Goal: Information Seeking & Learning: Check status

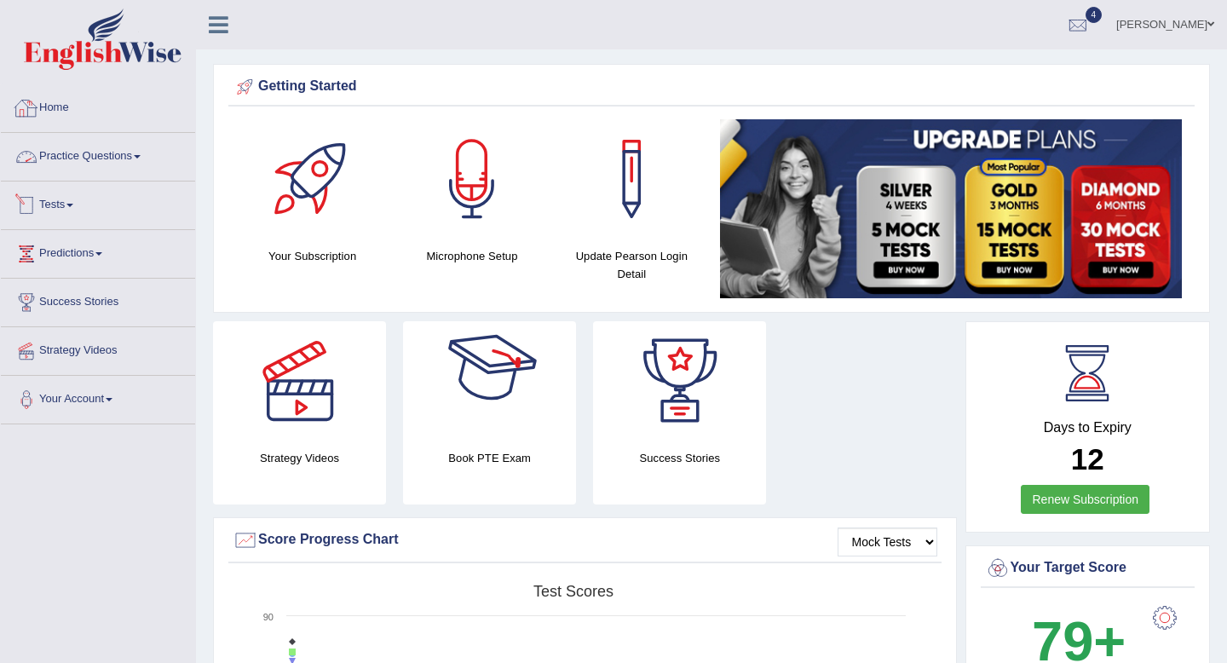
click at [63, 161] on link "Practice Questions" at bounding box center [98, 154] width 194 height 43
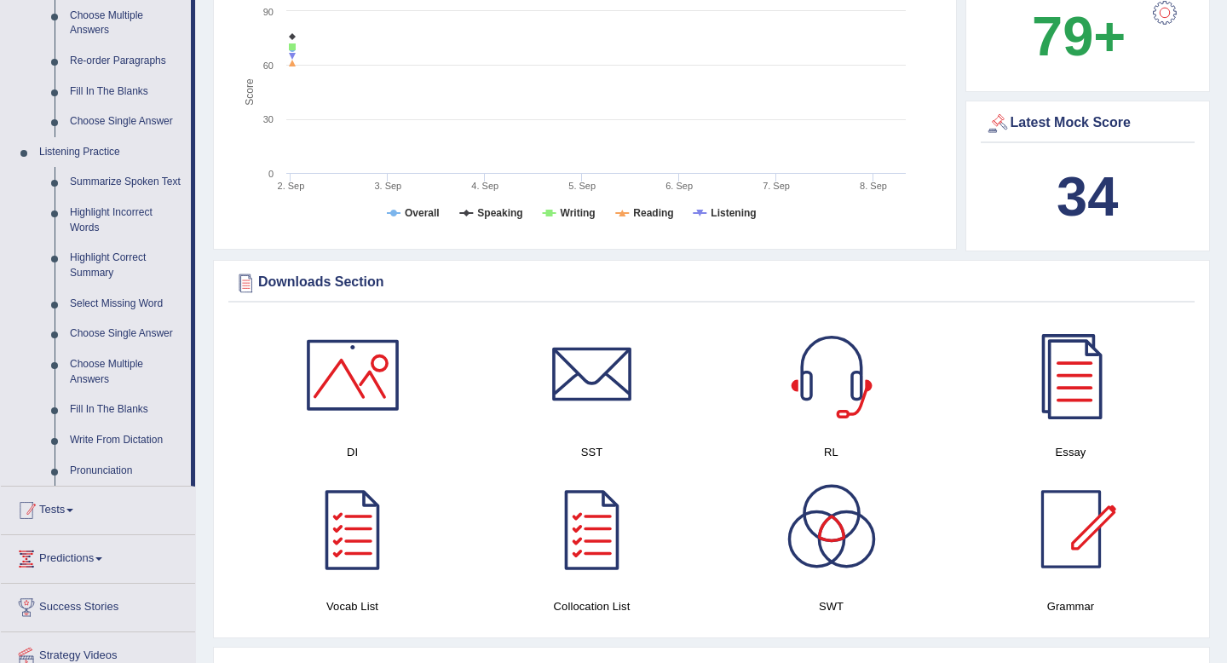
click at [73, 527] on link "Tests" at bounding box center [98, 507] width 194 height 43
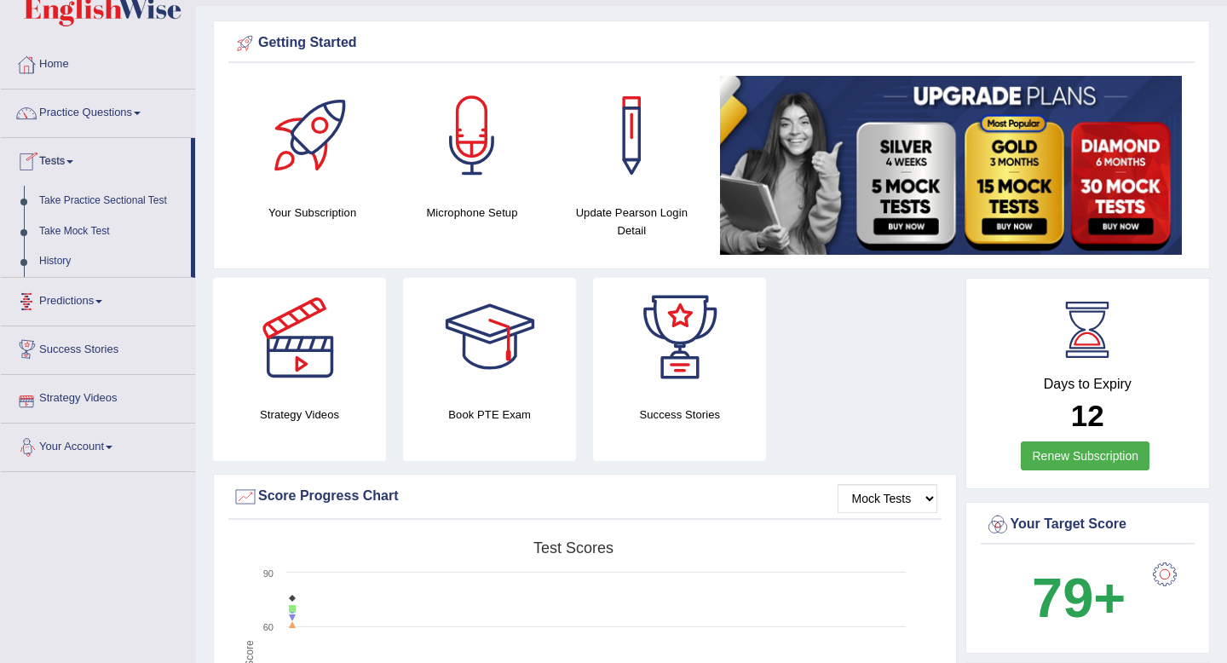
scroll to position [39, 0]
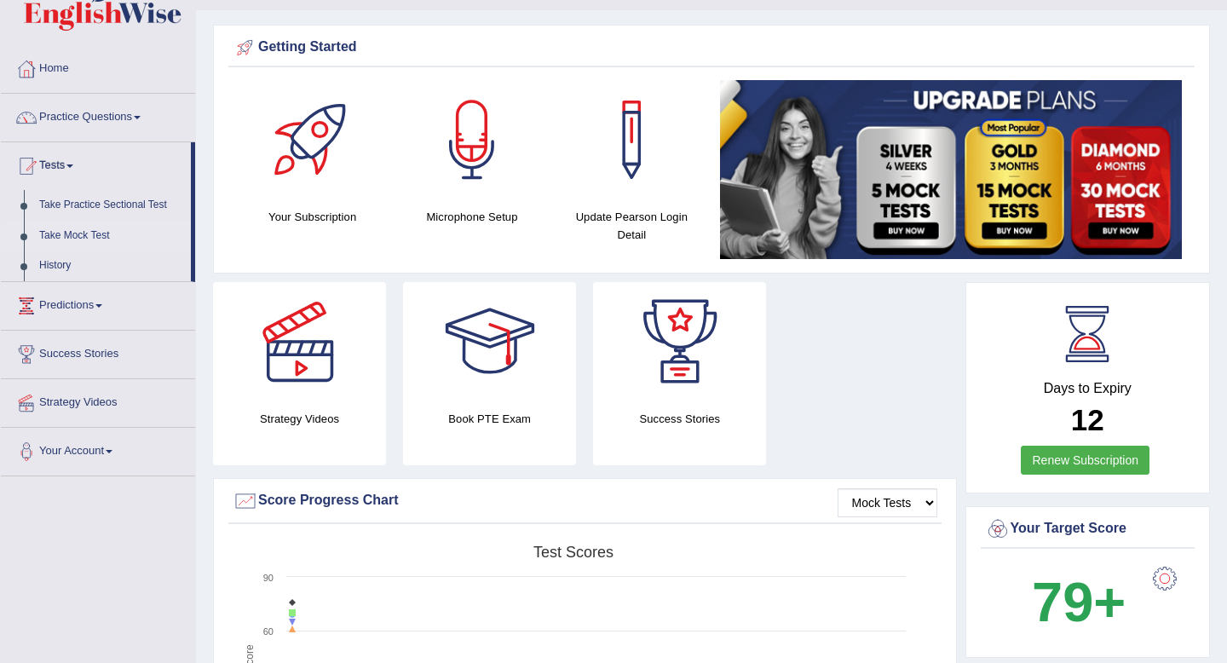
click at [72, 235] on link "Take Mock Test" at bounding box center [111, 236] width 159 height 31
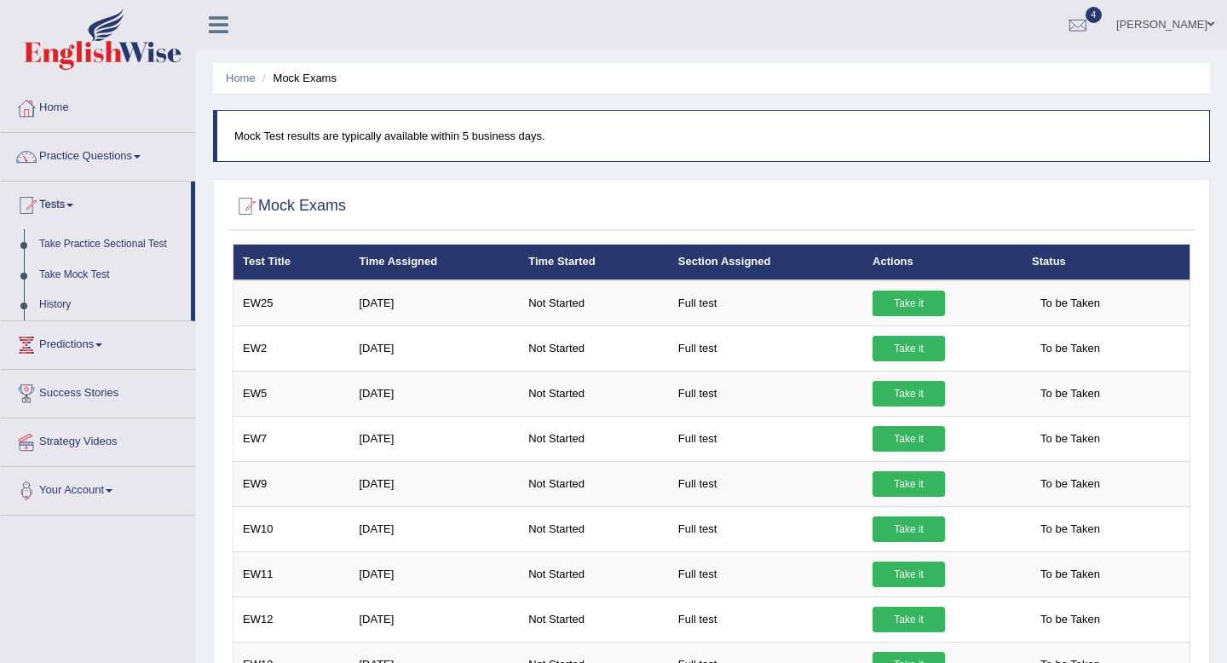
click at [48, 305] on link "History" at bounding box center [111, 305] width 159 height 31
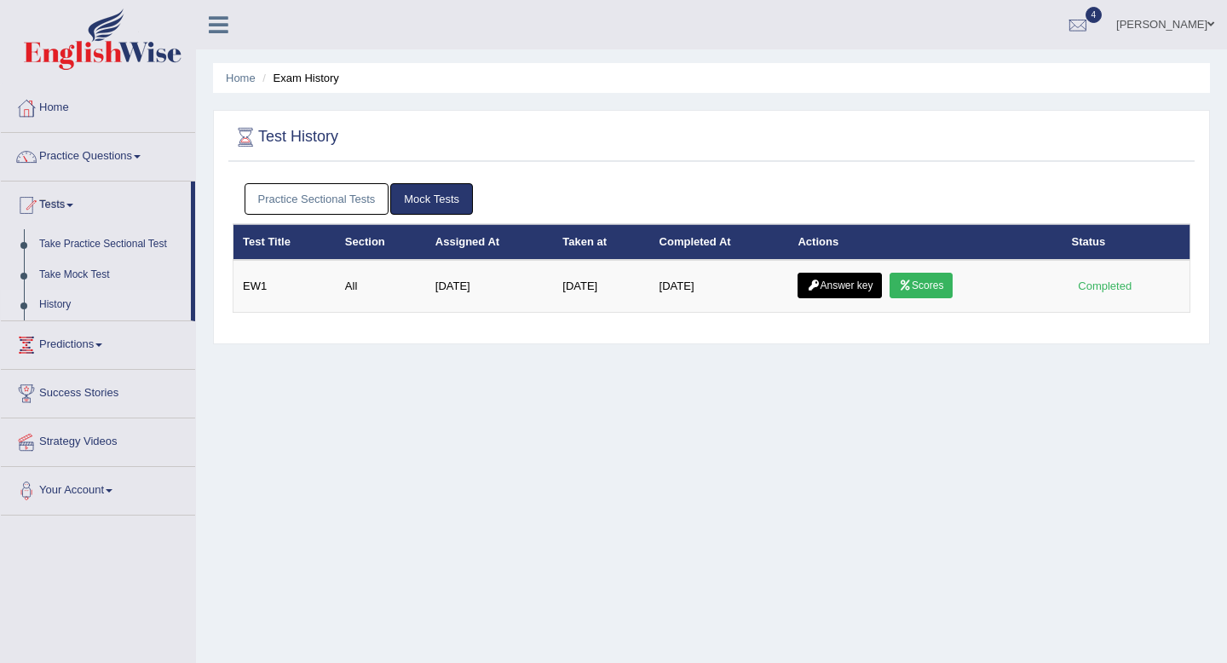
click at [333, 216] on div "Practice Sectional Tests Mock Tests" at bounding box center [712, 199] width 958 height 49
click at [333, 190] on link "Practice Sectional Tests" at bounding box center [317, 199] width 145 height 32
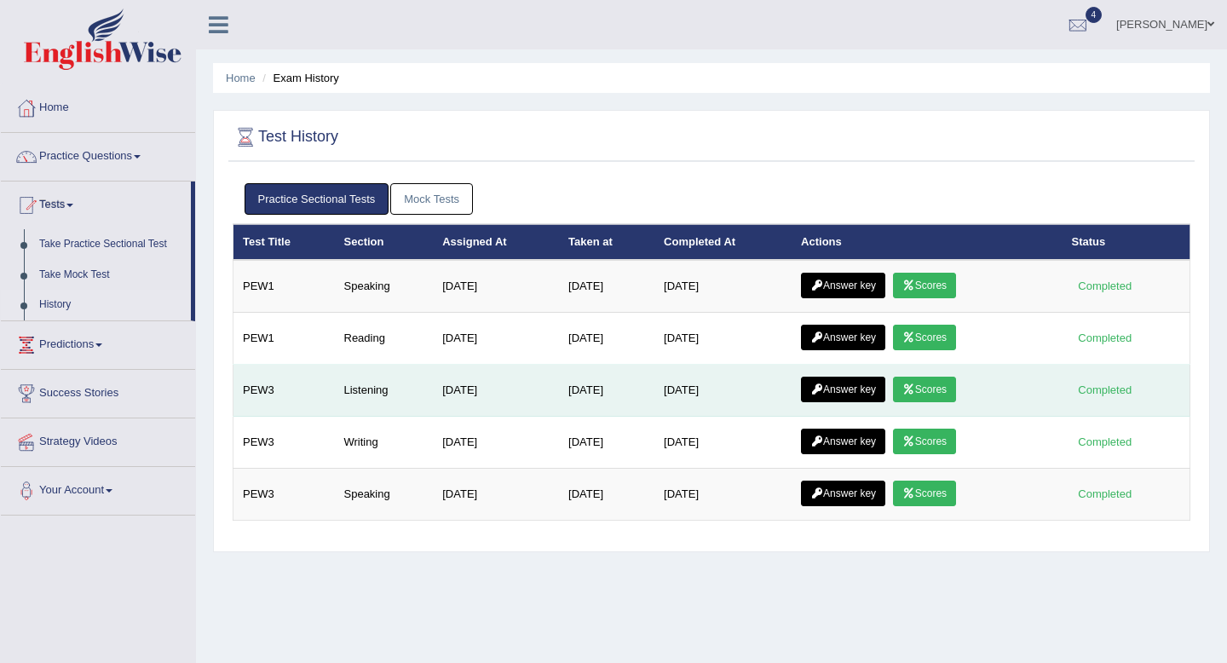
scroll to position [8, 0]
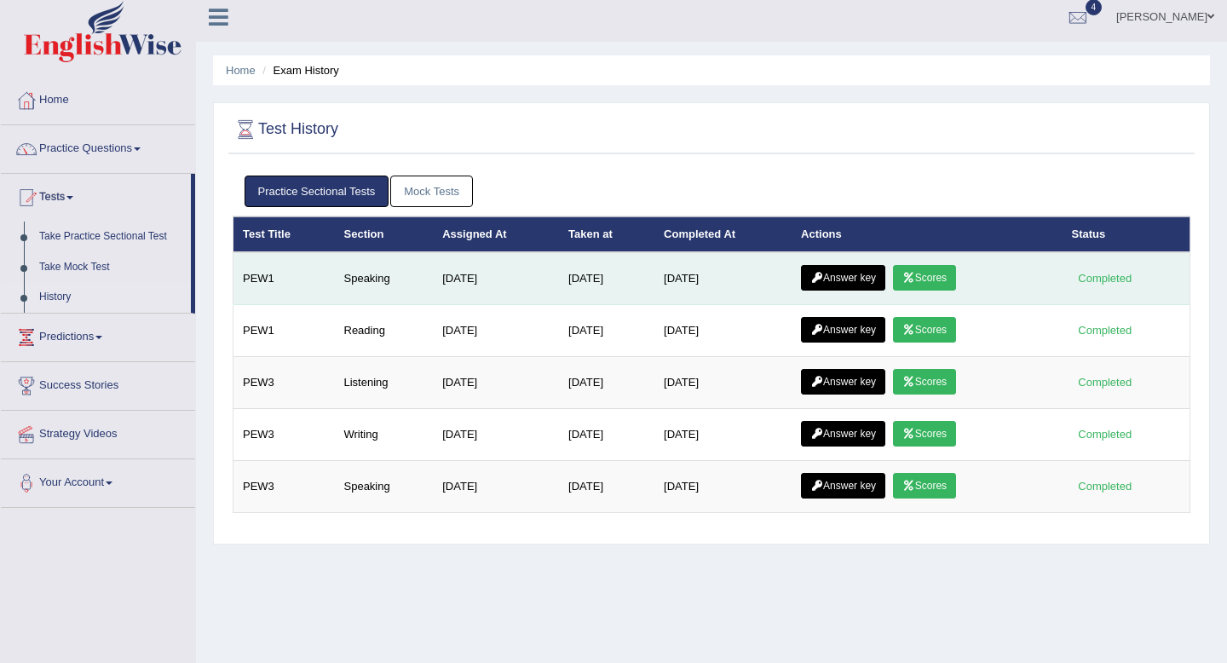
click at [851, 283] on link "Answer key" at bounding box center [843, 278] width 84 height 26
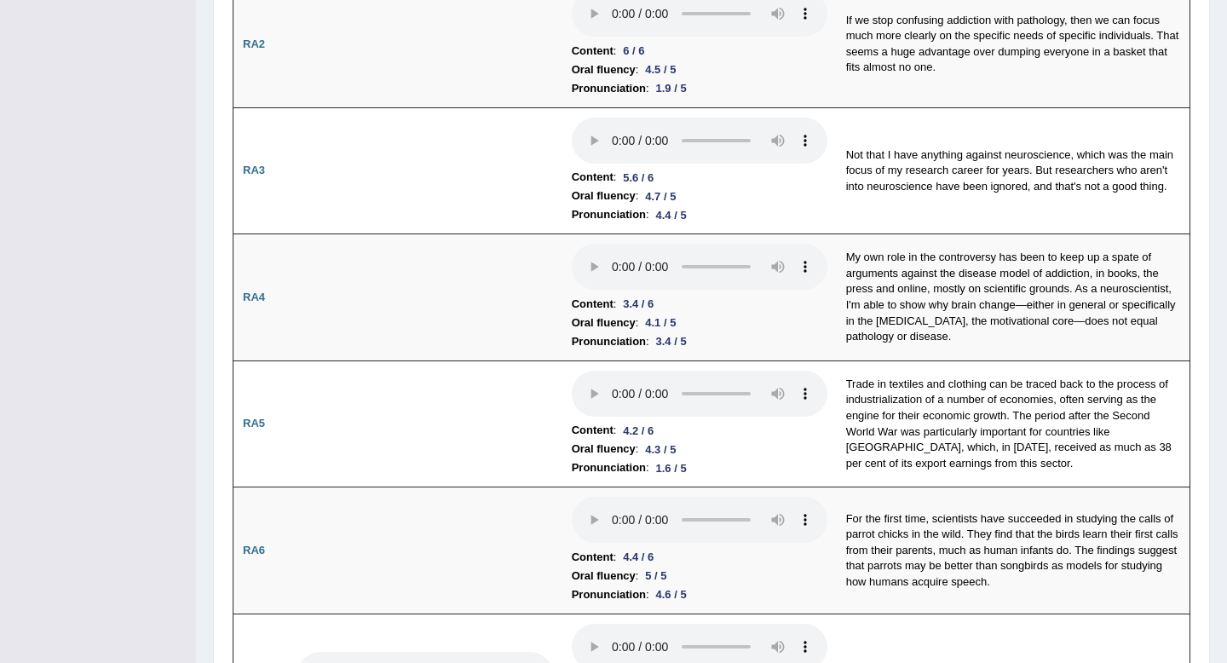
scroll to position [357, 0]
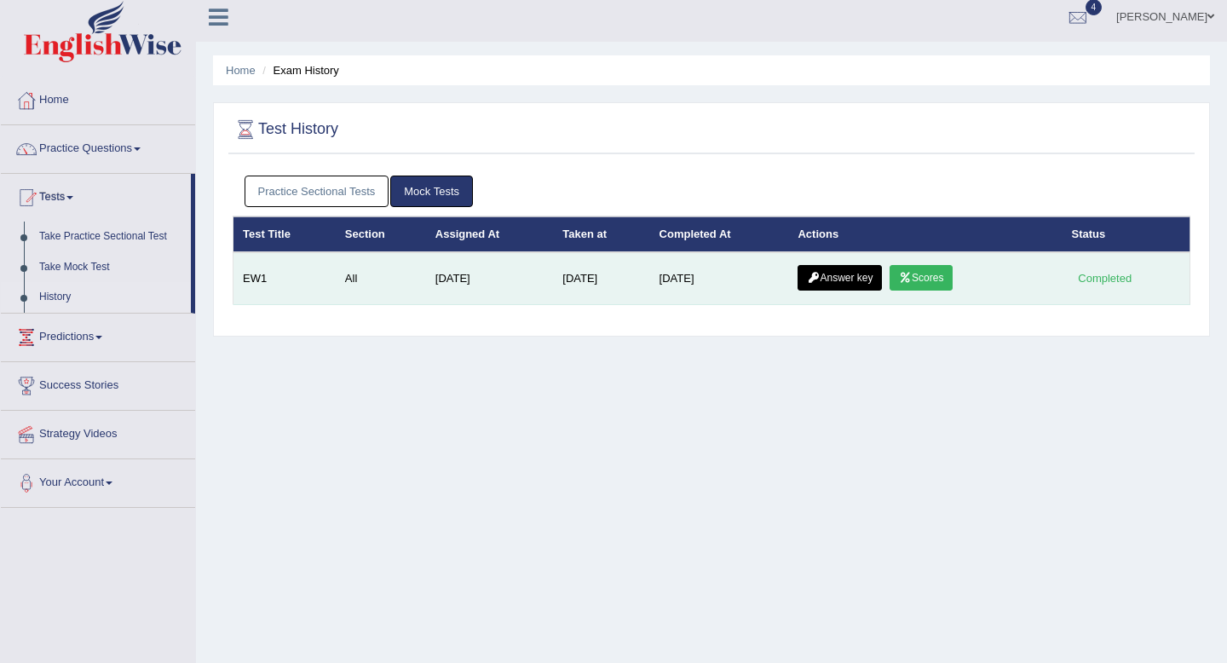
click at [934, 286] on link "Scores" at bounding box center [920, 278] width 63 height 26
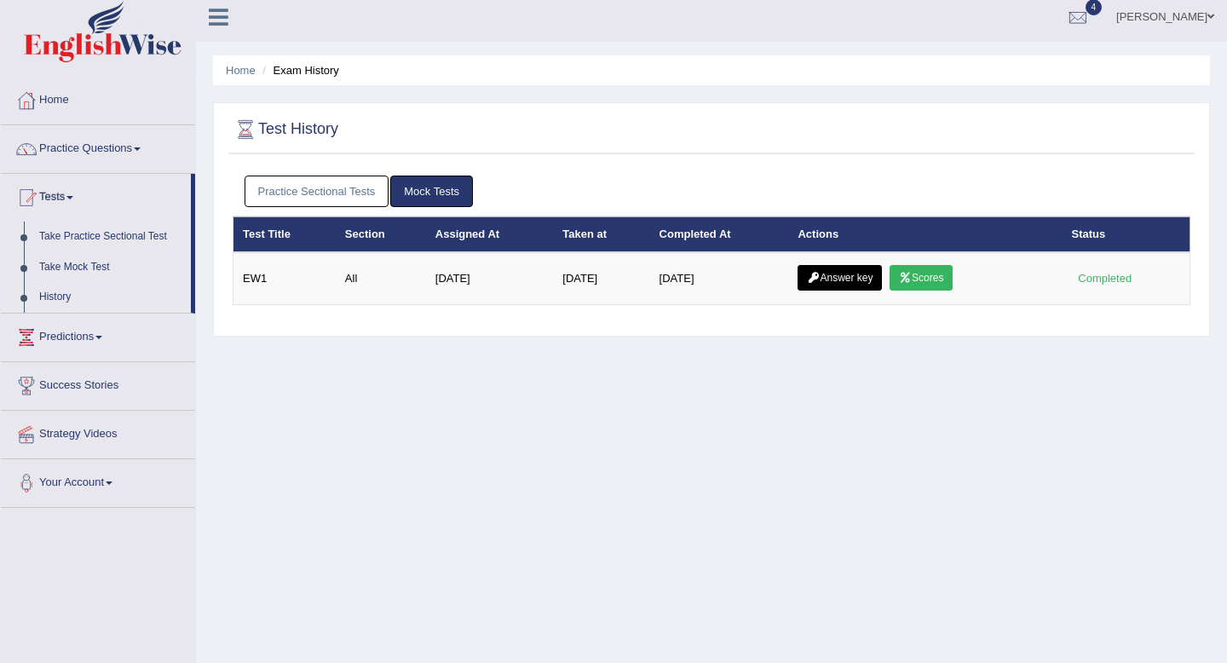
click at [374, 207] on div "Practice Sectional Tests Mock Tests" at bounding box center [712, 191] width 958 height 49
click at [360, 196] on link "Practice Sectional Tests" at bounding box center [317, 192] width 145 height 32
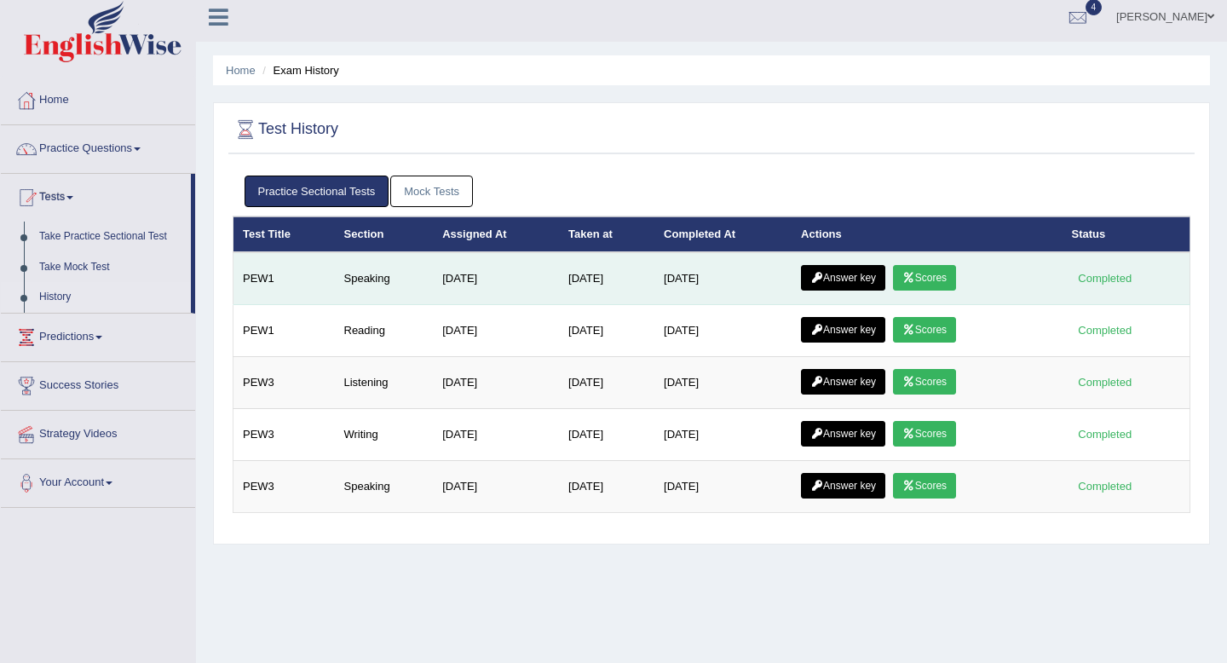
click at [940, 273] on link "Scores" at bounding box center [924, 278] width 63 height 26
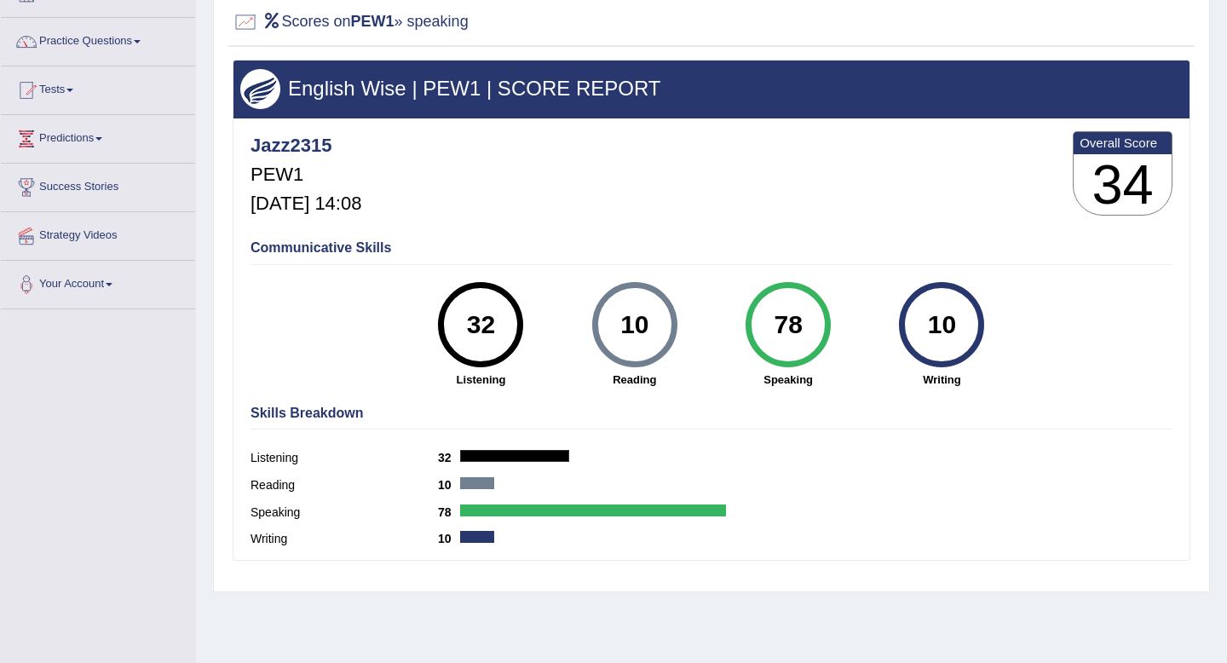
scroll to position [113, 0]
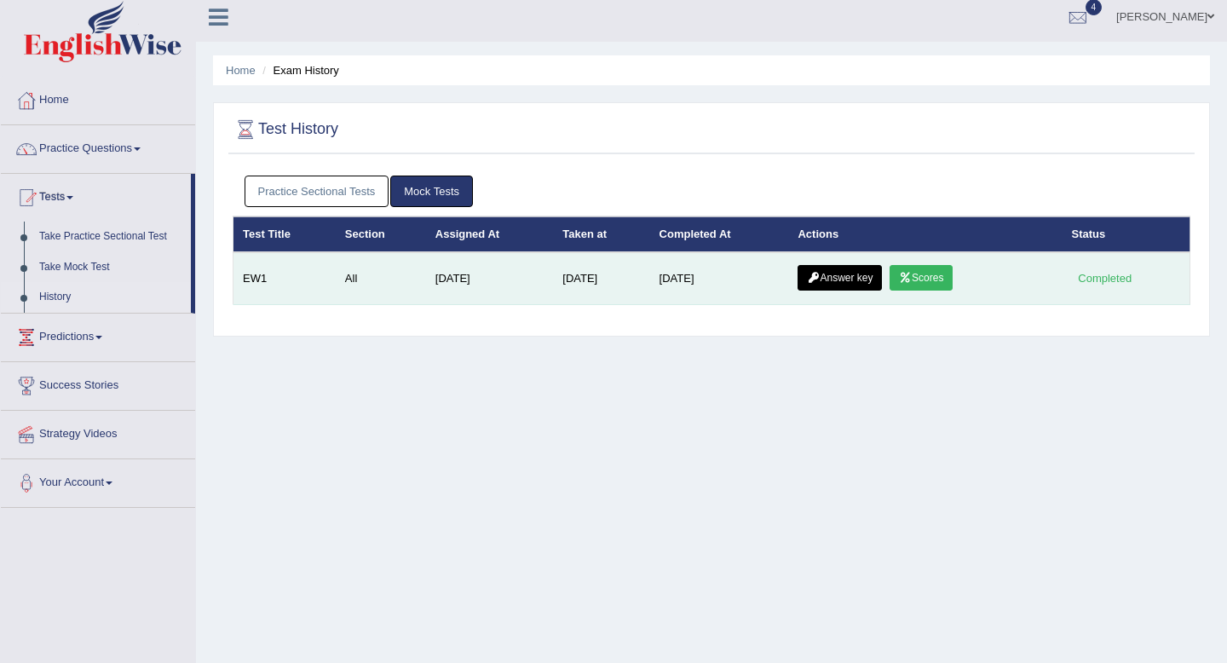
click at [837, 275] on link "Answer key" at bounding box center [839, 278] width 84 height 26
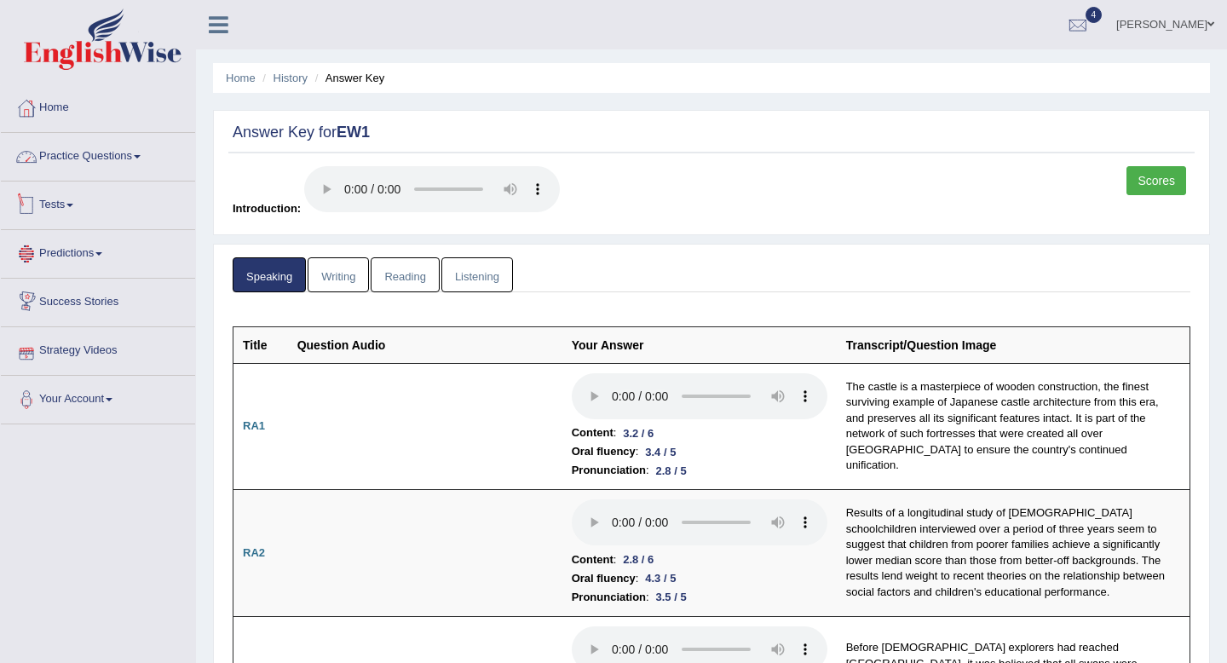
click at [60, 195] on link "Tests" at bounding box center [98, 202] width 194 height 43
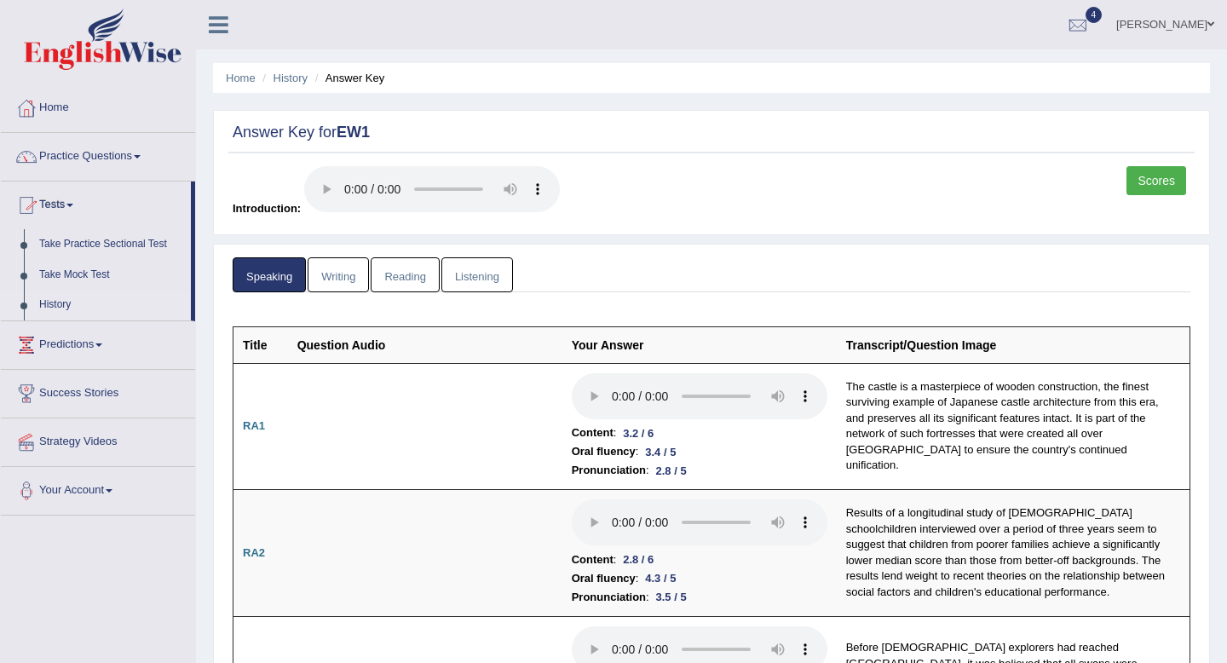
click at [56, 309] on link "History" at bounding box center [111, 305] width 159 height 31
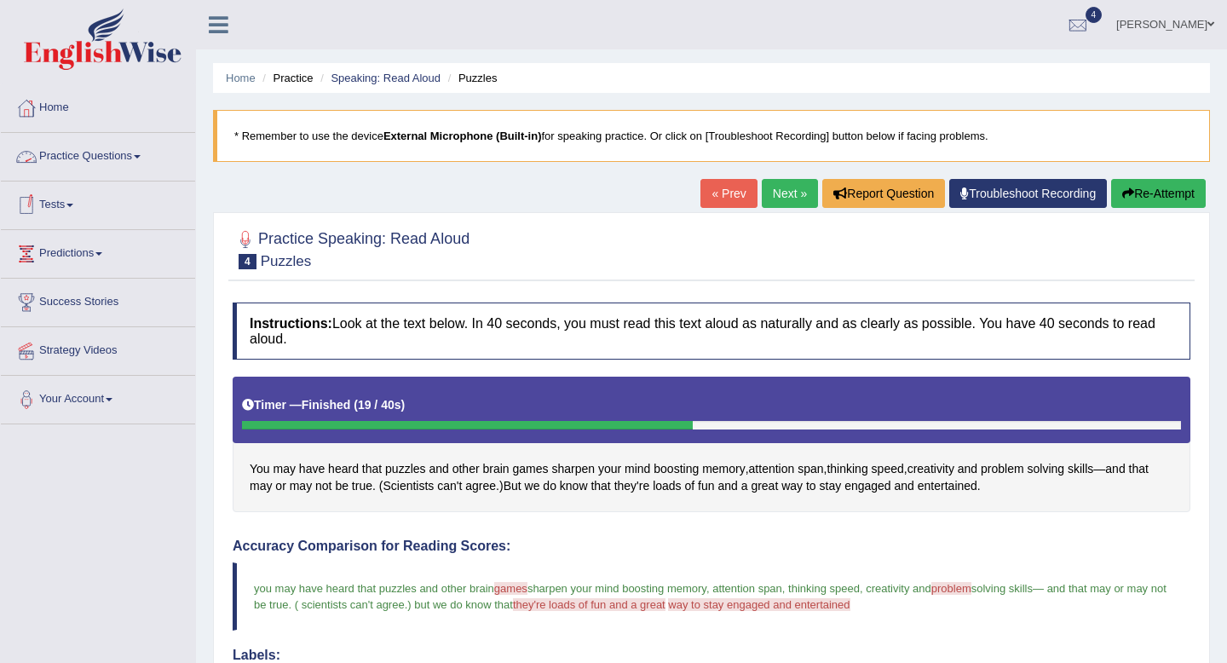
click at [60, 216] on link "Tests" at bounding box center [98, 202] width 194 height 43
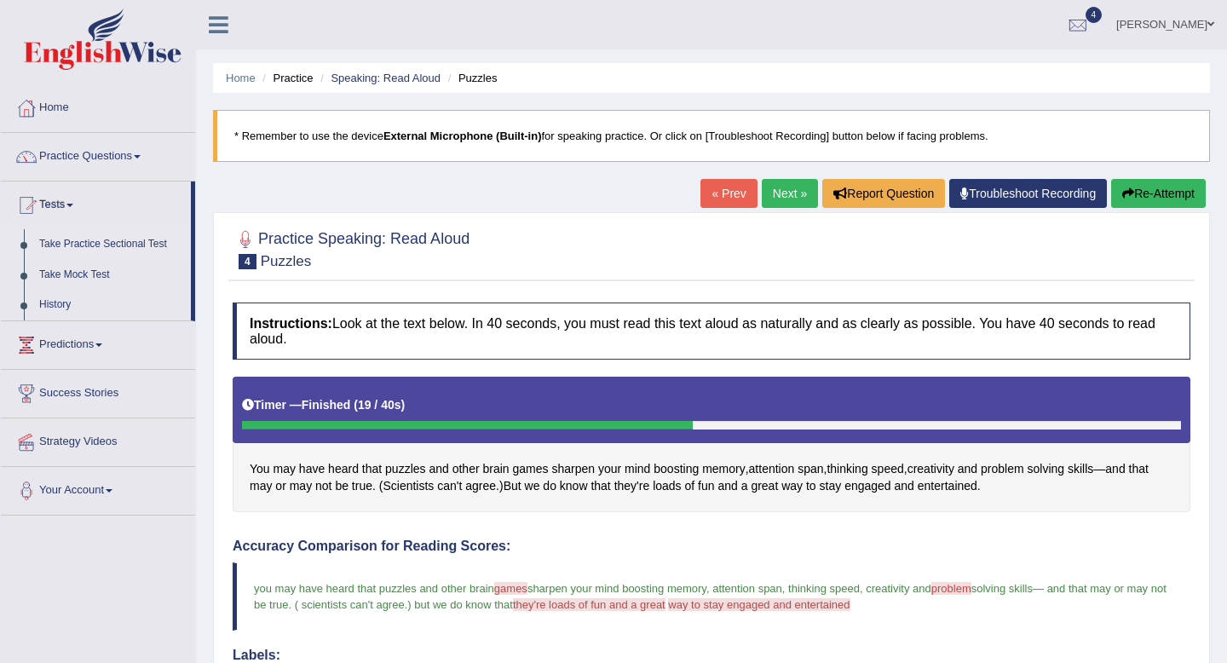
click at [70, 238] on link "Take Practice Sectional Test" at bounding box center [111, 244] width 159 height 31
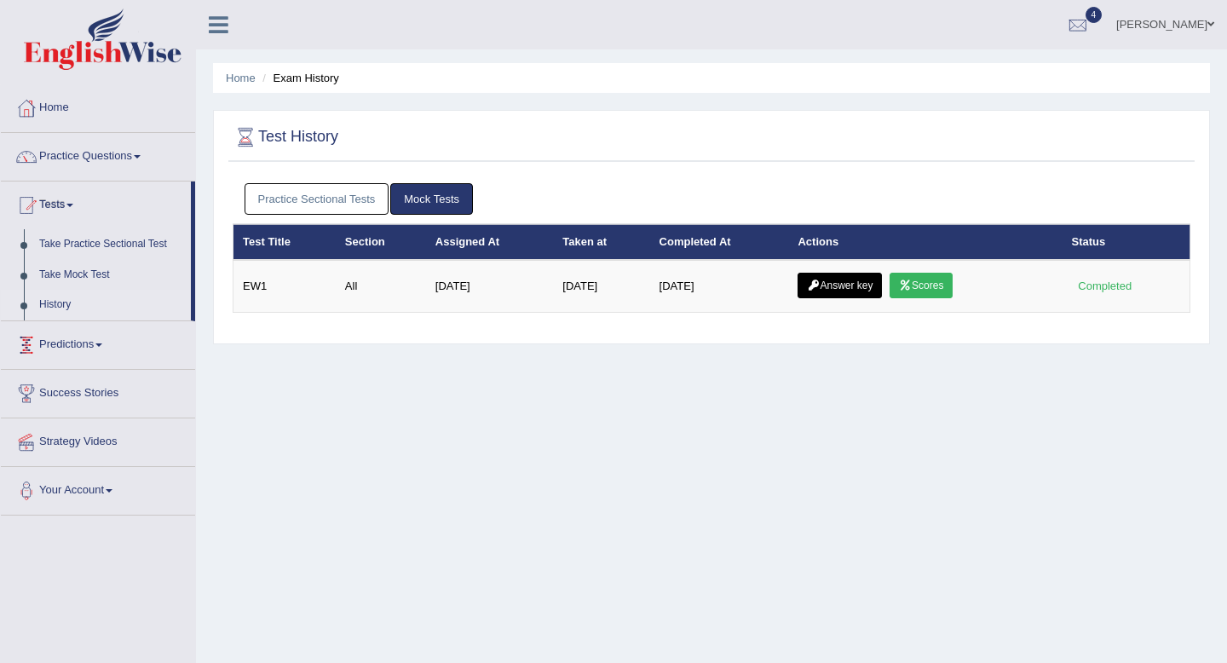
click at [341, 202] on link "Practice Sectional Tests" at bounding box center [317, 199] width 145 height 32
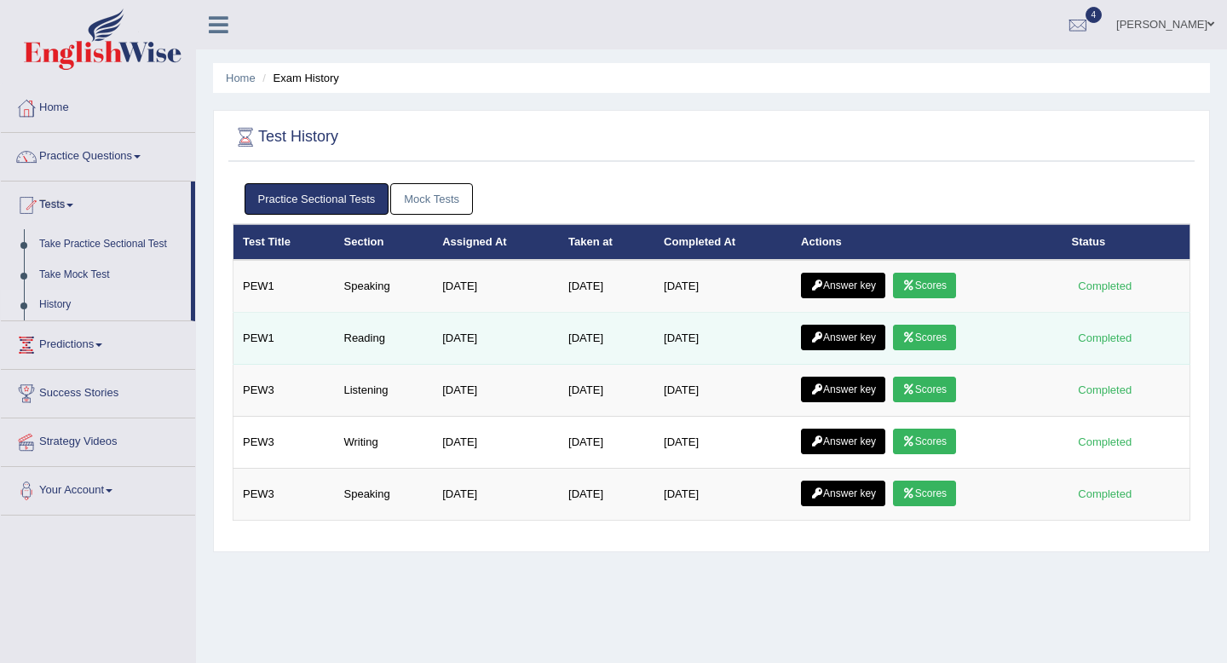
click at [935, 341] on link "Scores" at bounding box center [924, 338] width 63 height 26
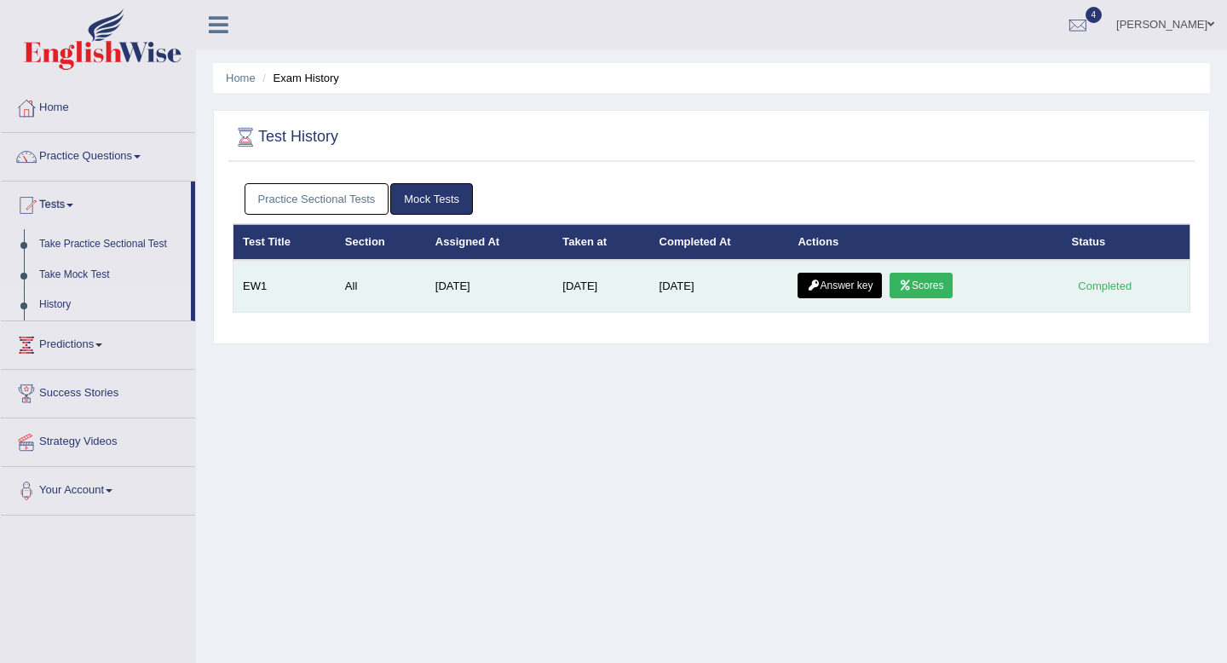
click at [919, 288] on link "Scores" at bounding box center [920, 286] width 63 height 26
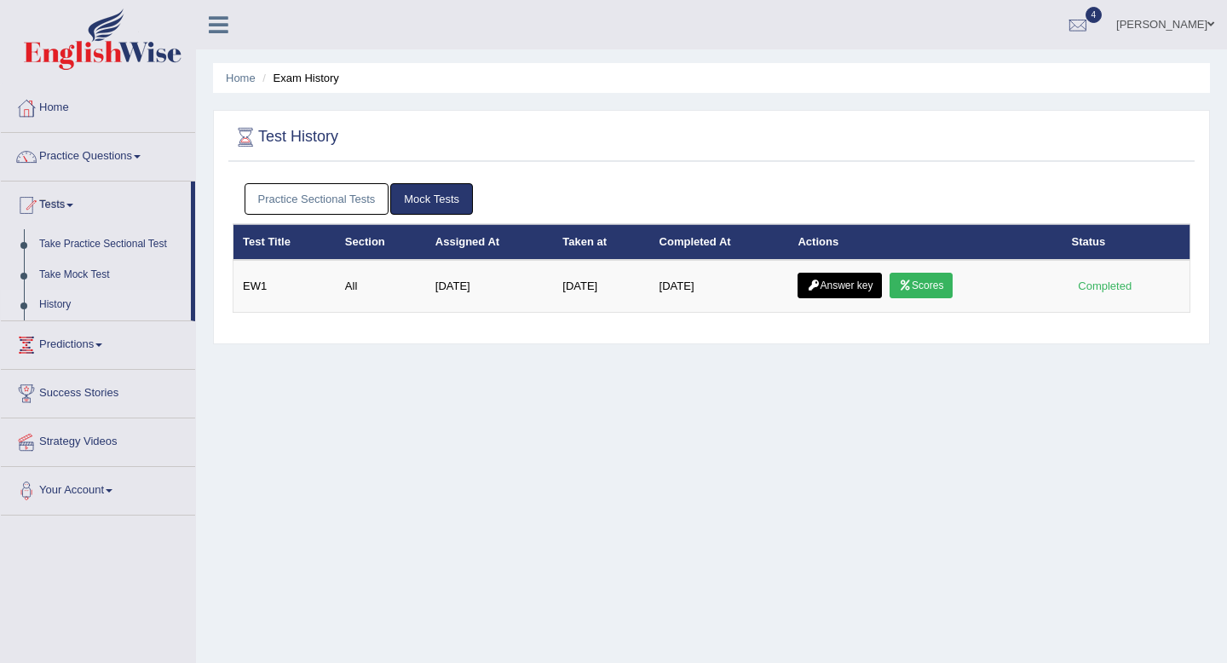
click at [326, 190] on link "Practice Sectional Tests" at bounding box center [317, 199] width 145 height 32
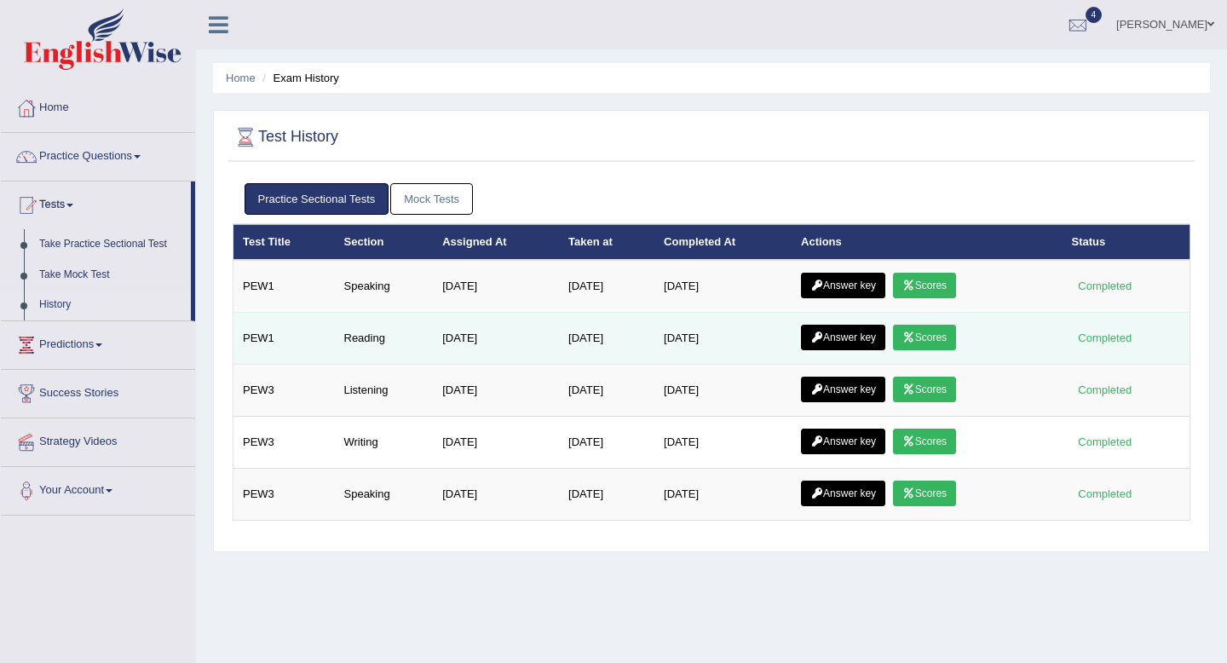
click at [873, 336] on link "Answer key" at bounding box center [843, 338] width 84 height 26
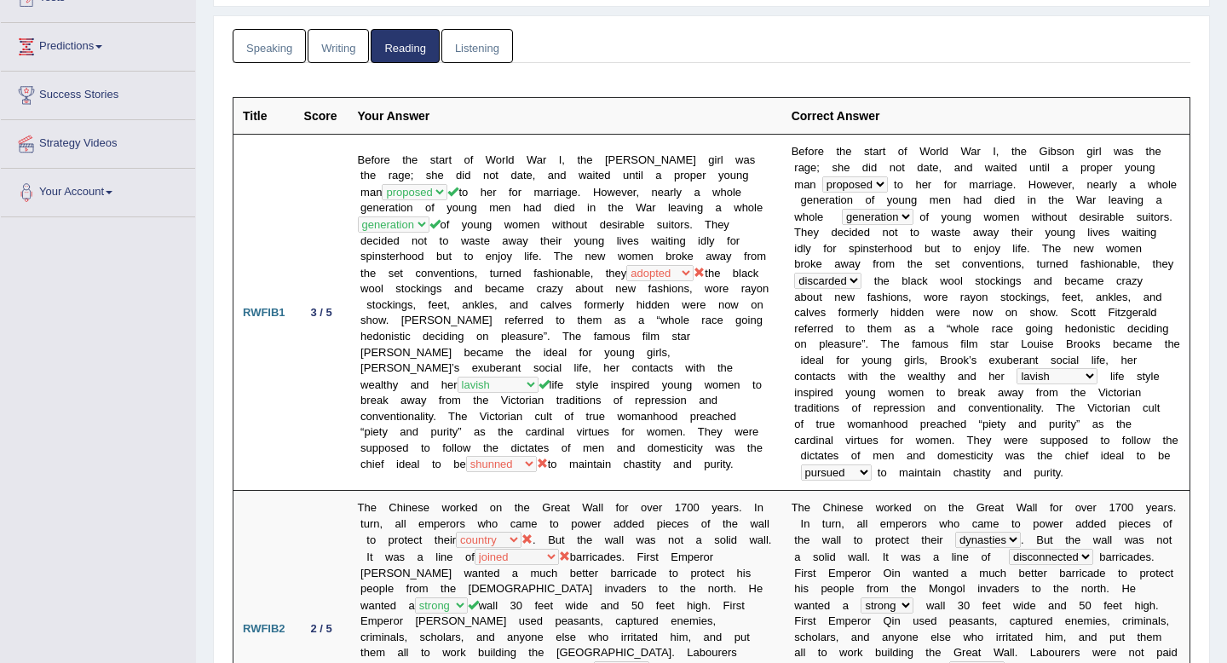
scroll to position [42, 0]
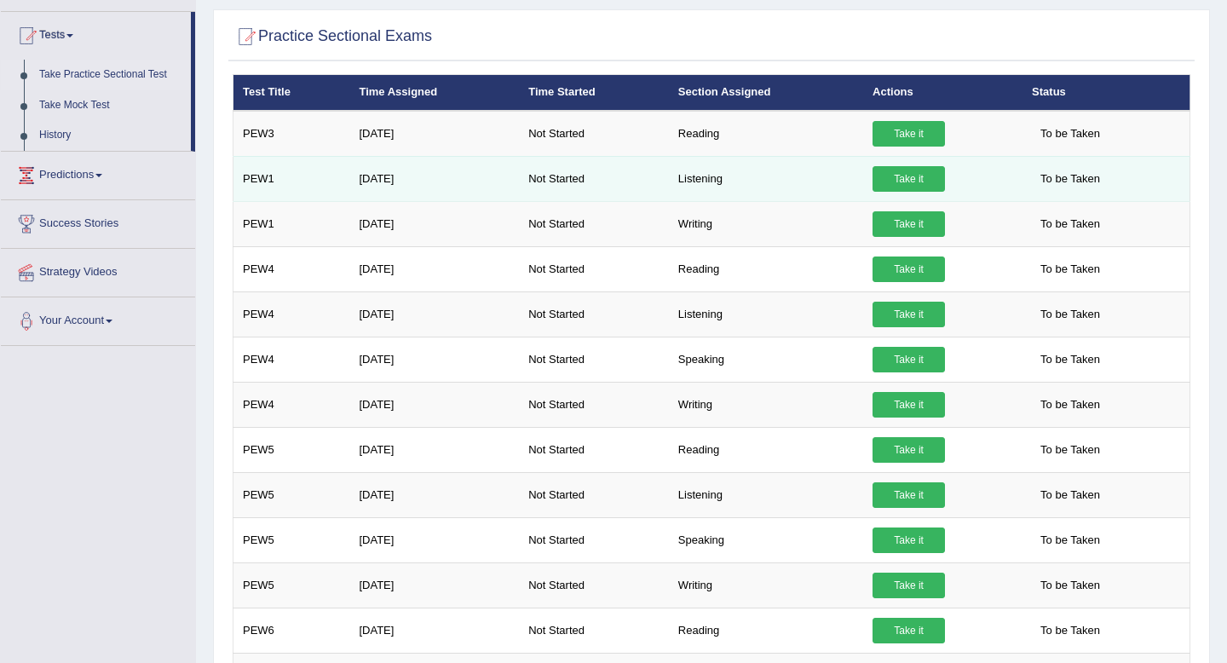
scroll to position [173, 0]
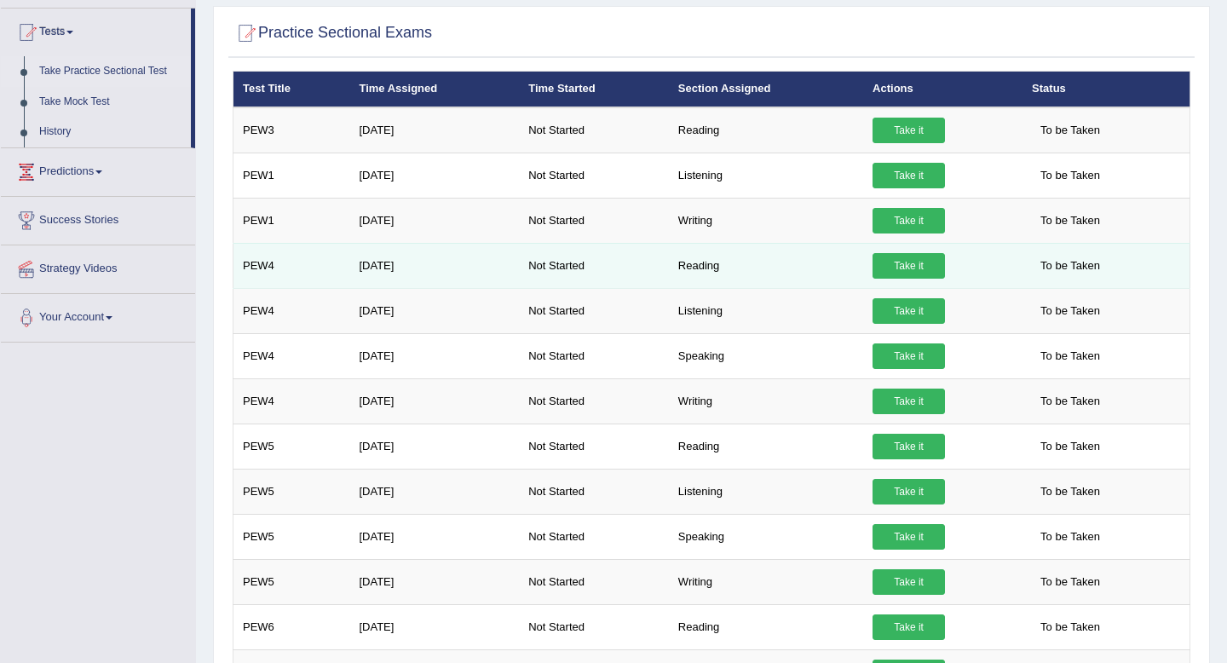
click at [905, 262] on link "Take it" at bounding box center [908, 266] width 72 height 26
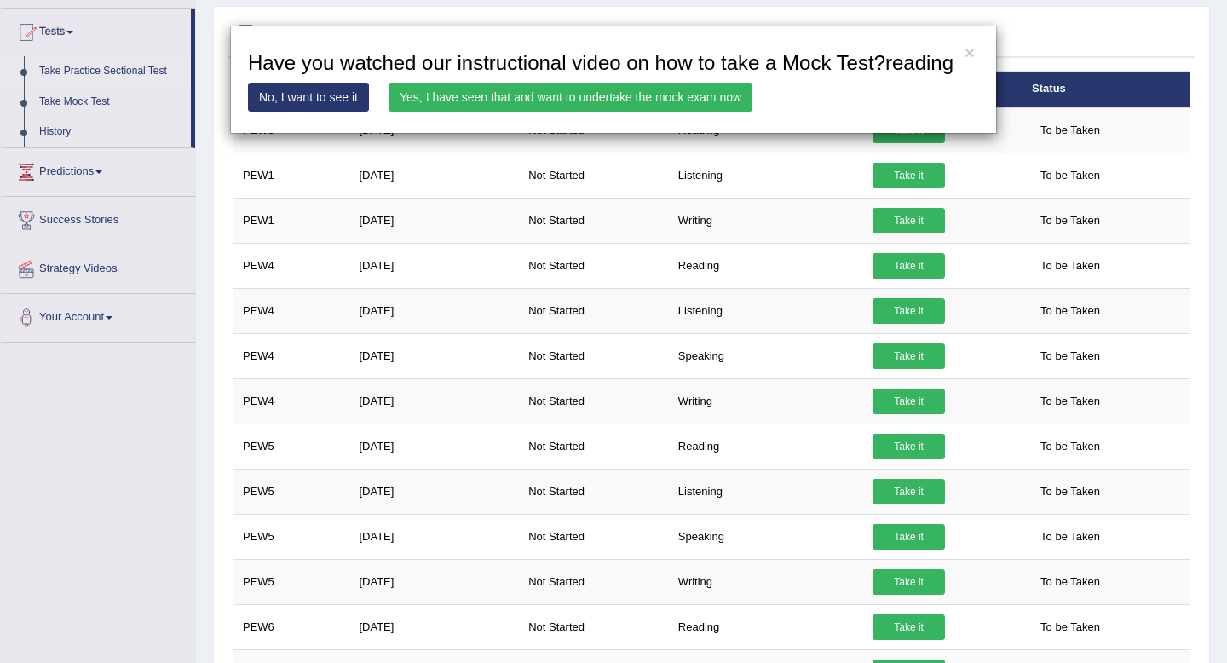
click at [690, 112] on link "Yes, I have seen that and want to undertake the mock exam now" at bounding box center [570, 97] width 364 height 29
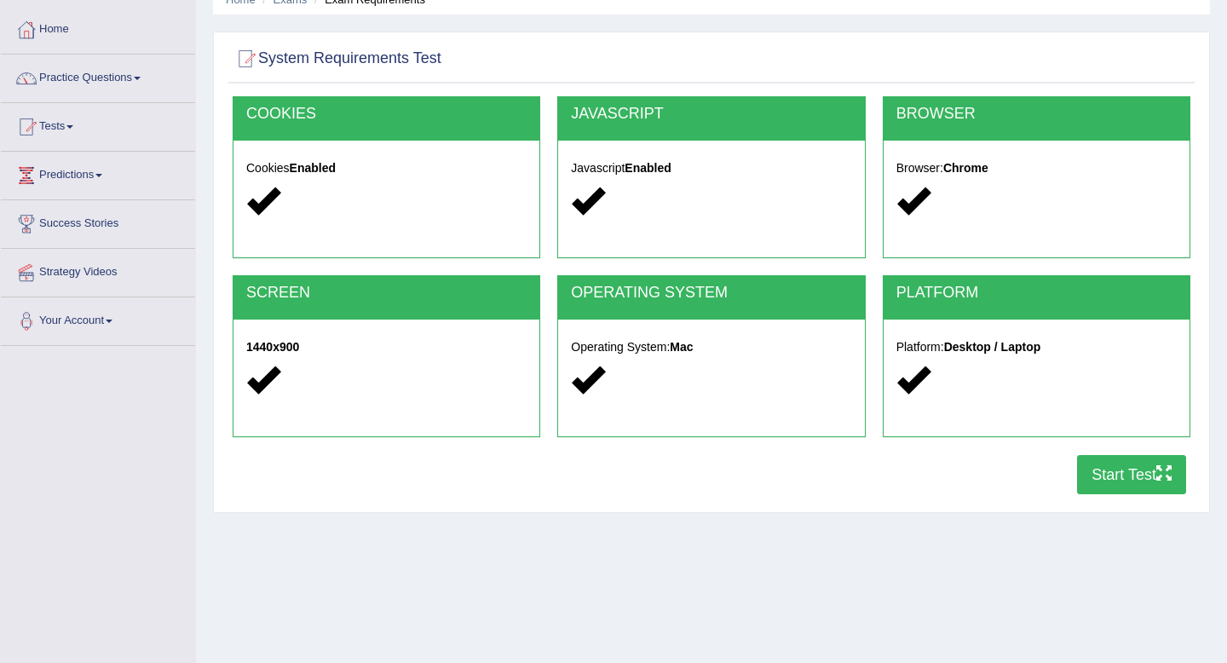
scroll to position [115, 0]
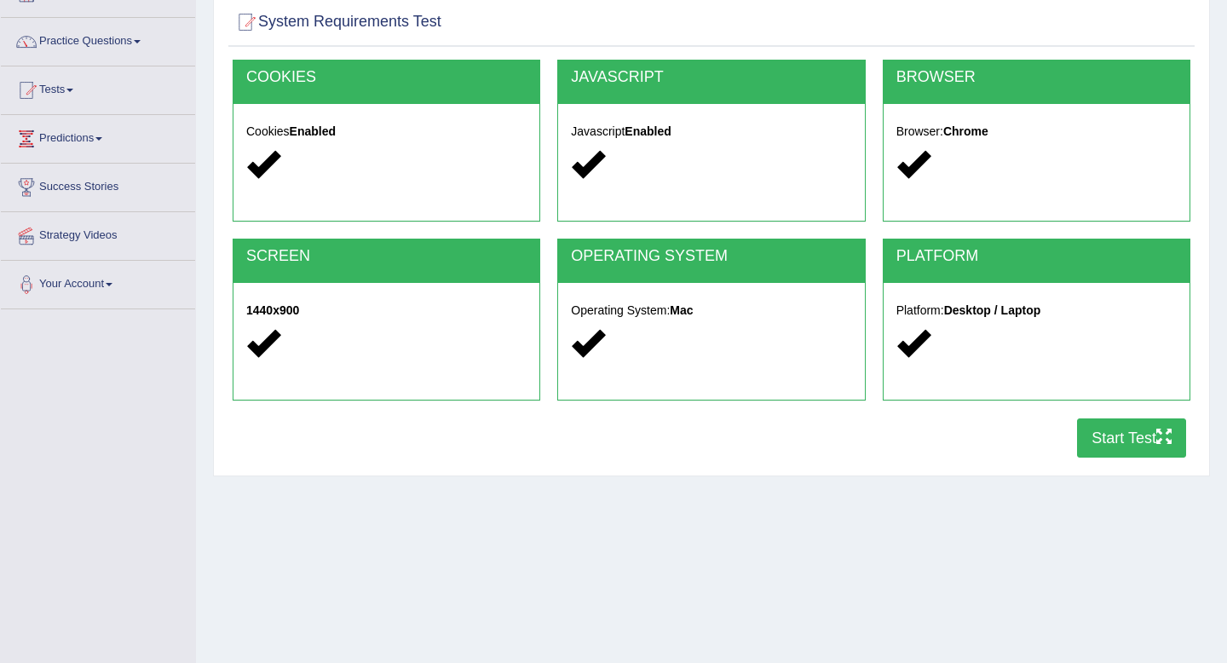
click at [1158, 440] on icon "button" at bounding box center [1163, 436] width 15 height 15
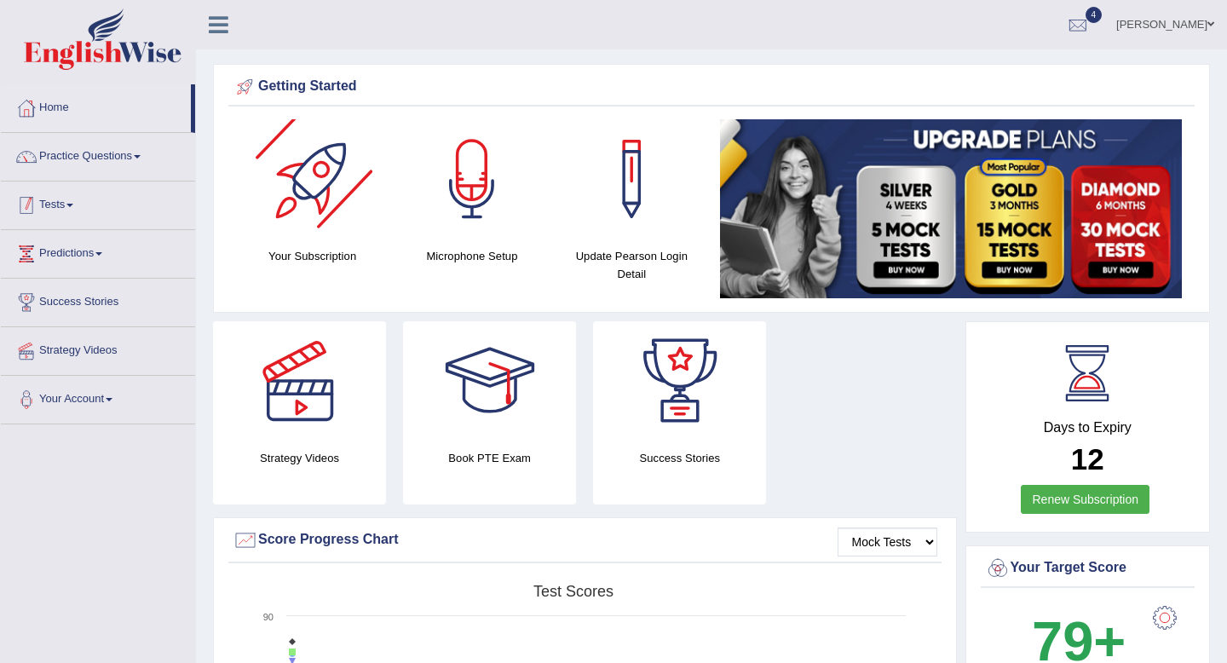
click at [112, 203] on link "Tests" at bounding box center [98, 202] width 194 height 43
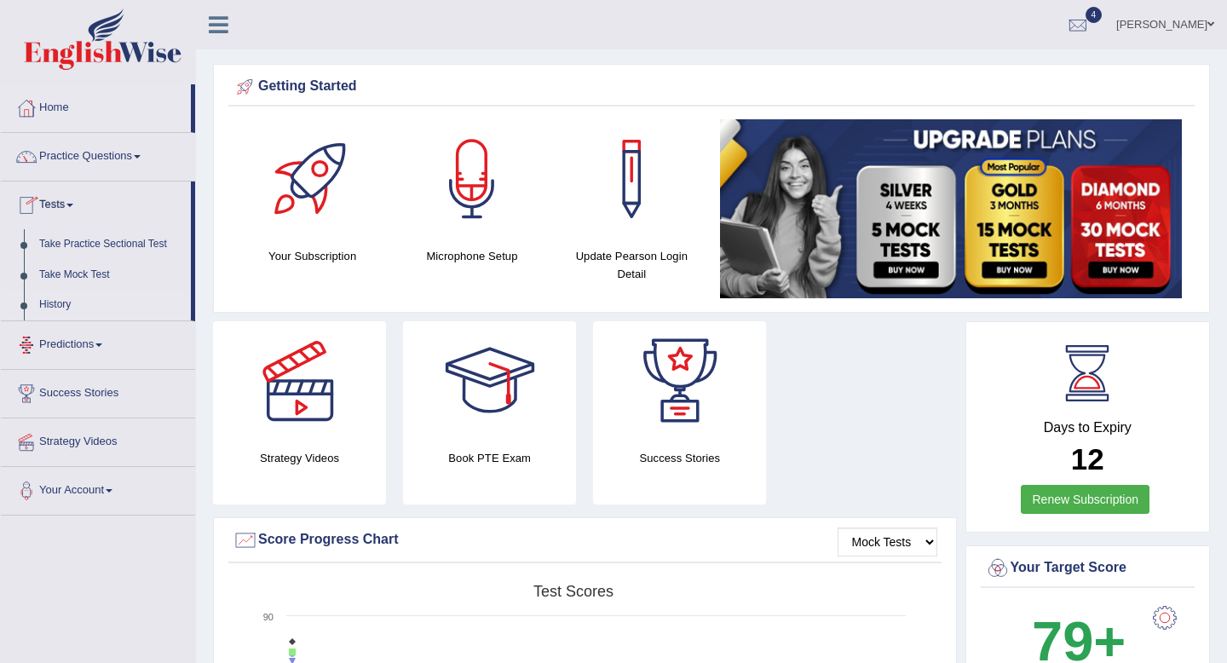
click at [60, 311] on link "History" at bounding box center [111, 305] width 159 height 31
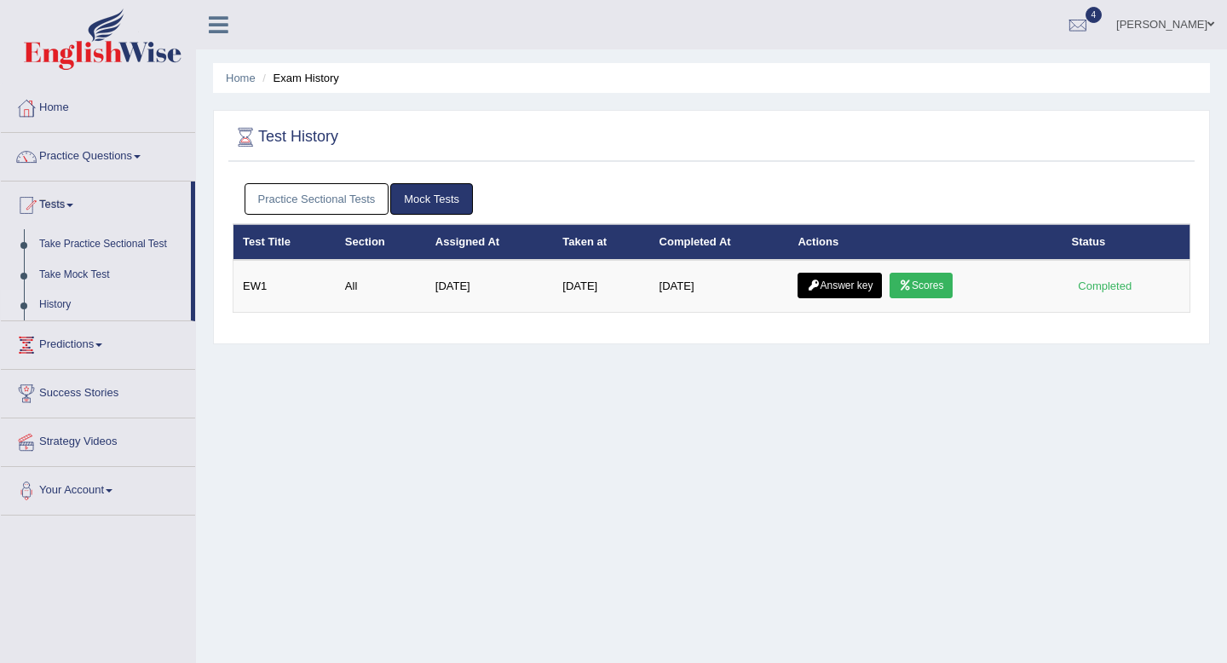
click at [338, 208] on link "Practice Sectional Tests" at bounding box center [317, 199] width 145 height 32
click at [345, 183] on link "Practice Sectional Tests" at bounding box center [317, 199] width 145 height 32
click at [361, 202] on link "Practice Sectional Tests" at bounding box center [317, 199] width 145 height 32
click at [360, 195] on link "Practice Sectional Tests" at bounding box center [317, 199] width 145 height 32
click at [351, 210] on link "Practice Sectional Tests" at bounding box center [317, 199] width 145 height 32
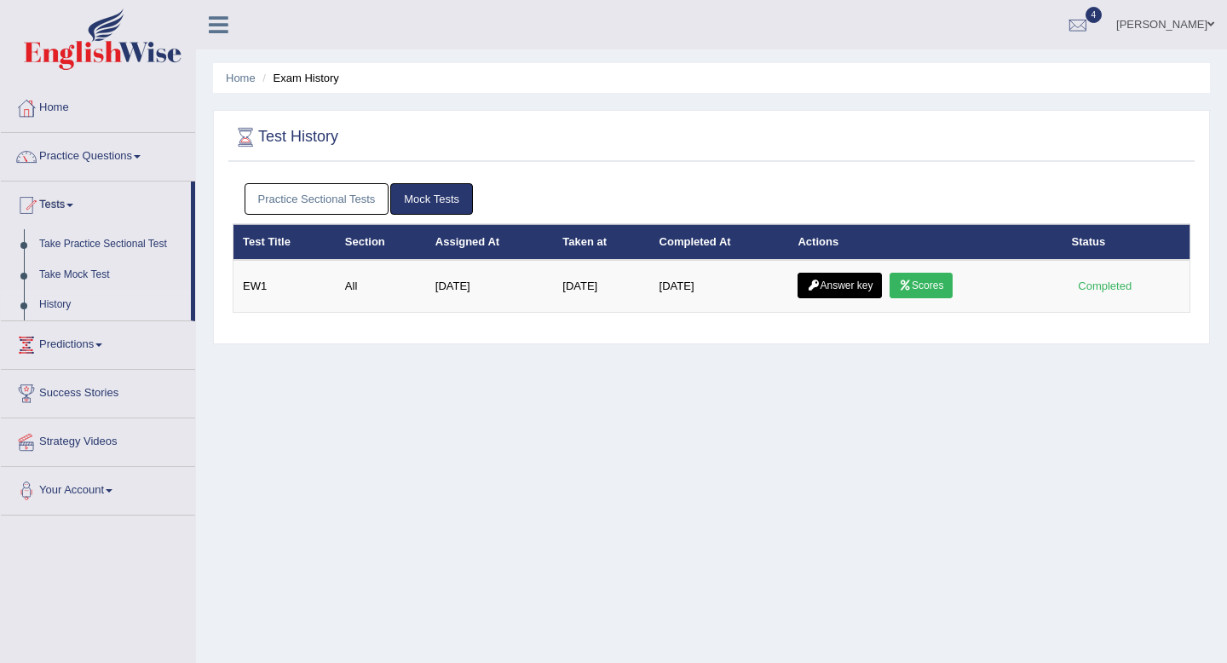
click at [262, 198] on link "Practice Sectional Tests" at bounding box center [317, 199] width 145 height 32
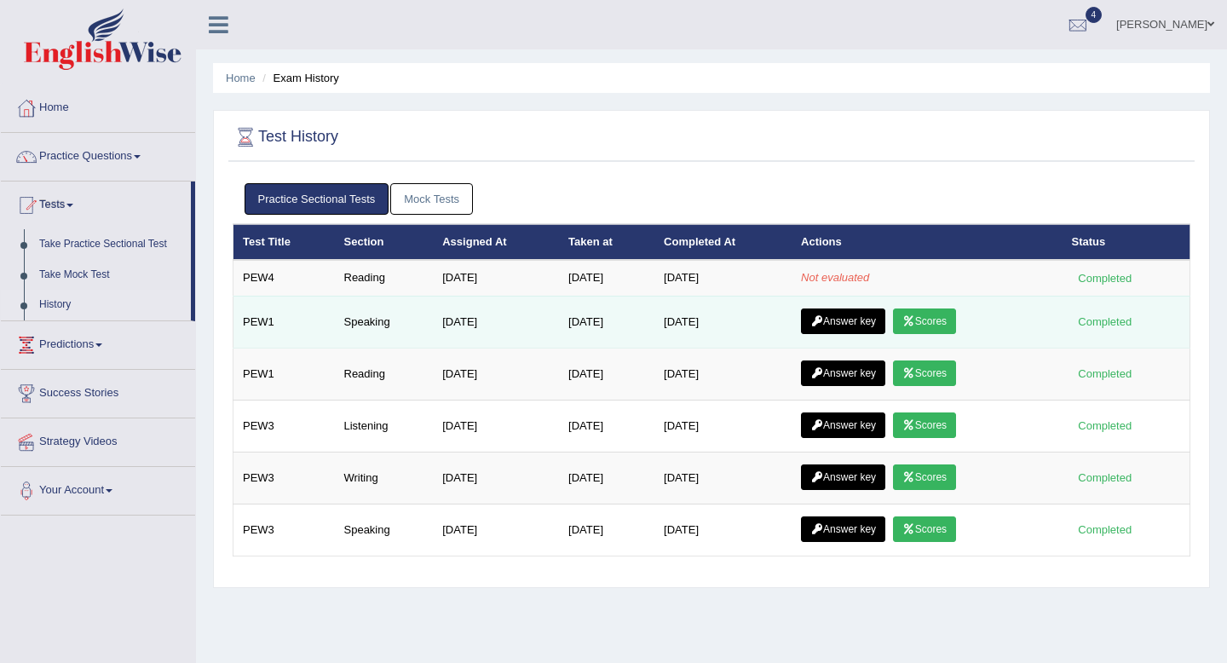
click at [936, 325] on link "Scores" at bounding box center [924, 321] width 63 height 26
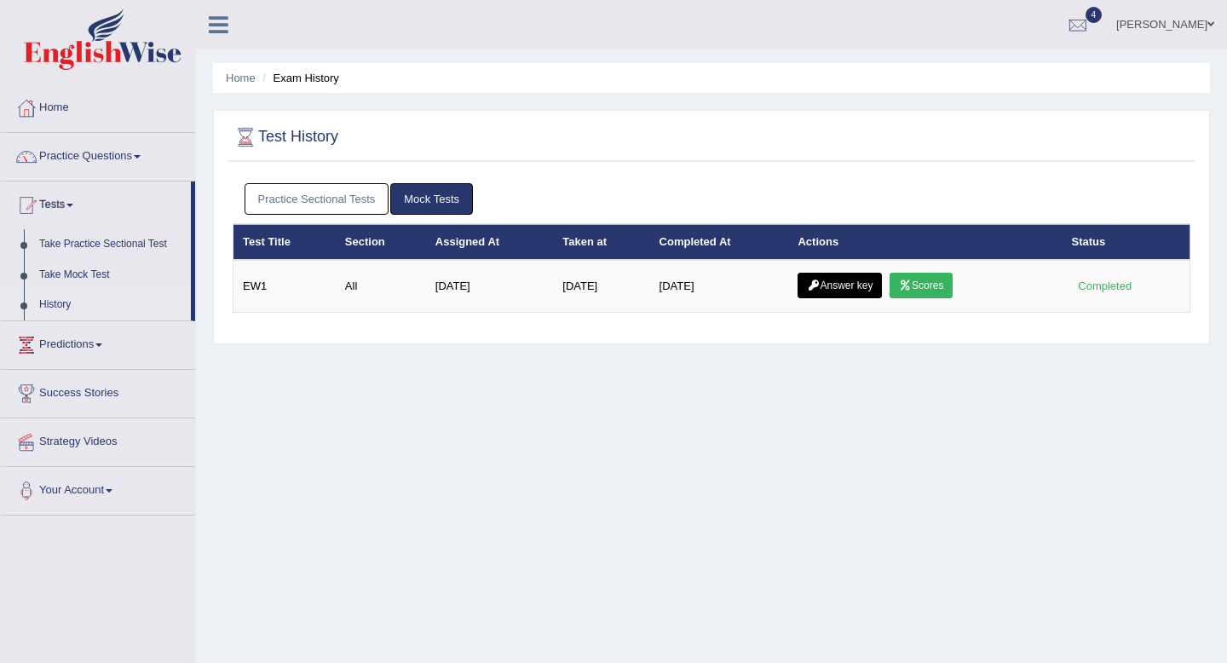
click at [359, 199] on link "Practice Sectional Tests" at bounding box center [317, 199] width 145 height 32
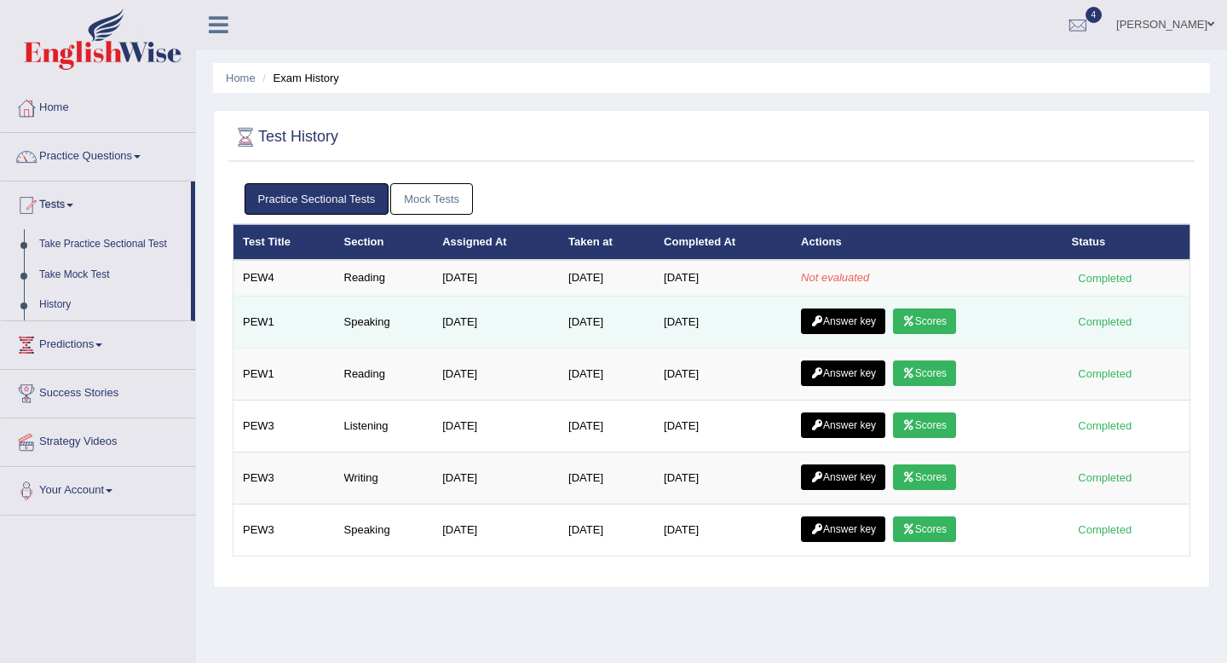
click at [837, 317] on link "Answer key" at bounding box center [843, 321] width 84 height 26
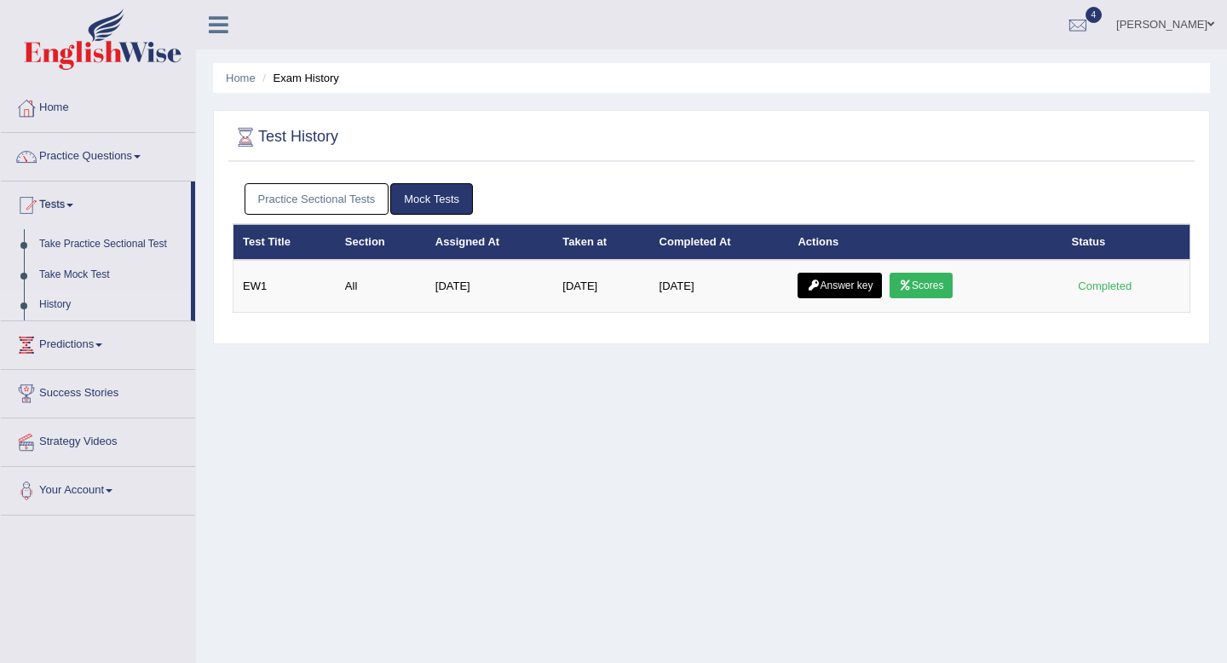
click at [352, 198] on link "Practice Sectional Tests" at bounding box center [317, 199] width 145 height 32
click at [276, 183] on link "Practice Sectional Tests" at bounding box center [317, 199] width 145 height 32
click at [358, 197] on link "Practice Sectional Tests" at bounding box center [317, 199] width 145 height 32
click at [364, 204] on link "Practice Sectional Tests" at bounding box center [317, 199] width 145 height 32
click at [326, 202] on link "Practice Sectional Tests" at bounding box center [317, 199] width 145 height 32
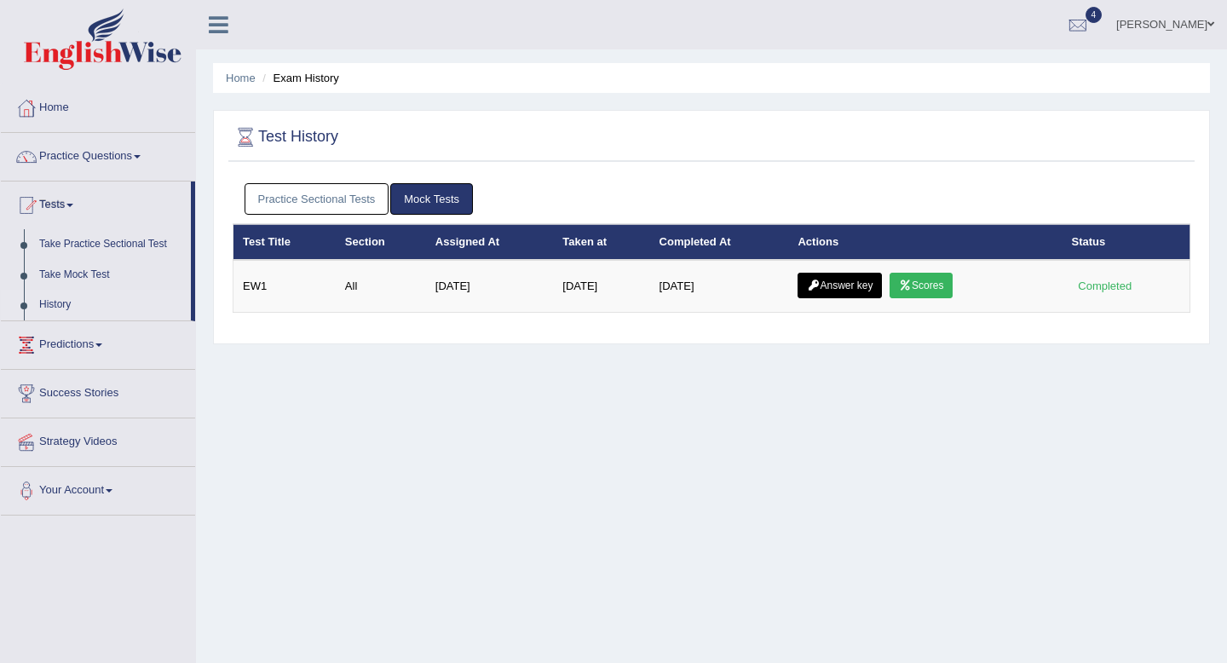
click at [357, 195] on link "Practice Sectional Tests" at bounding box center [317, 199] width 145 height 32
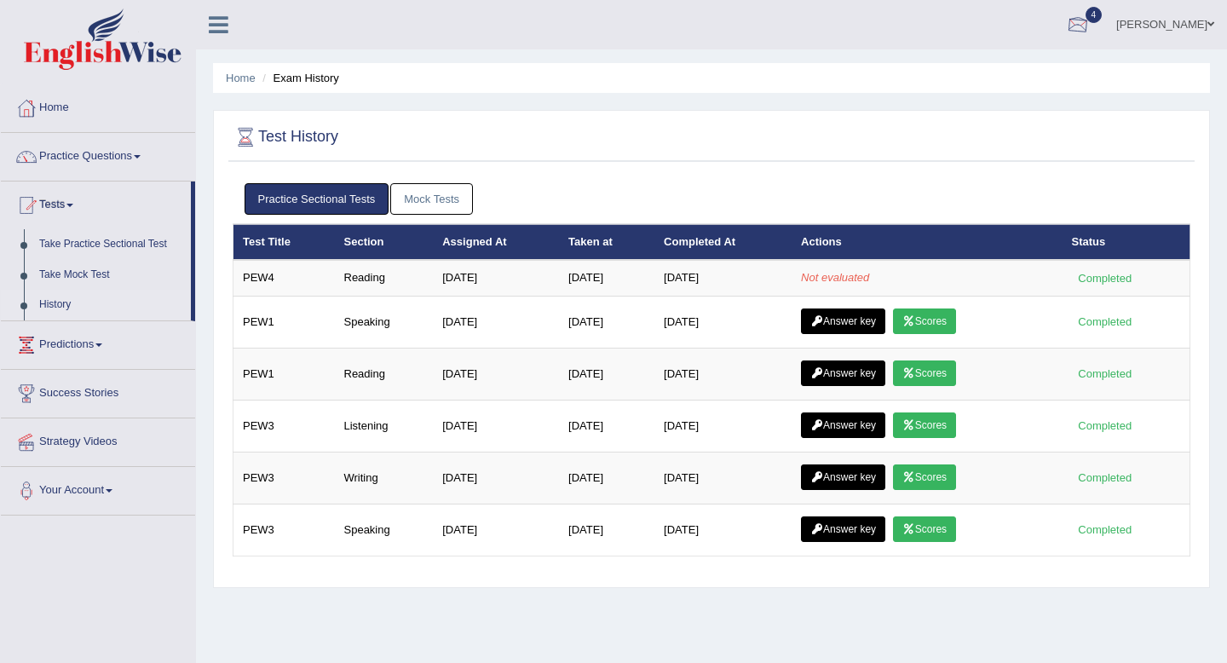
click at [1091, 23] on div at bounding box center [1078, 26] width 26 height 26
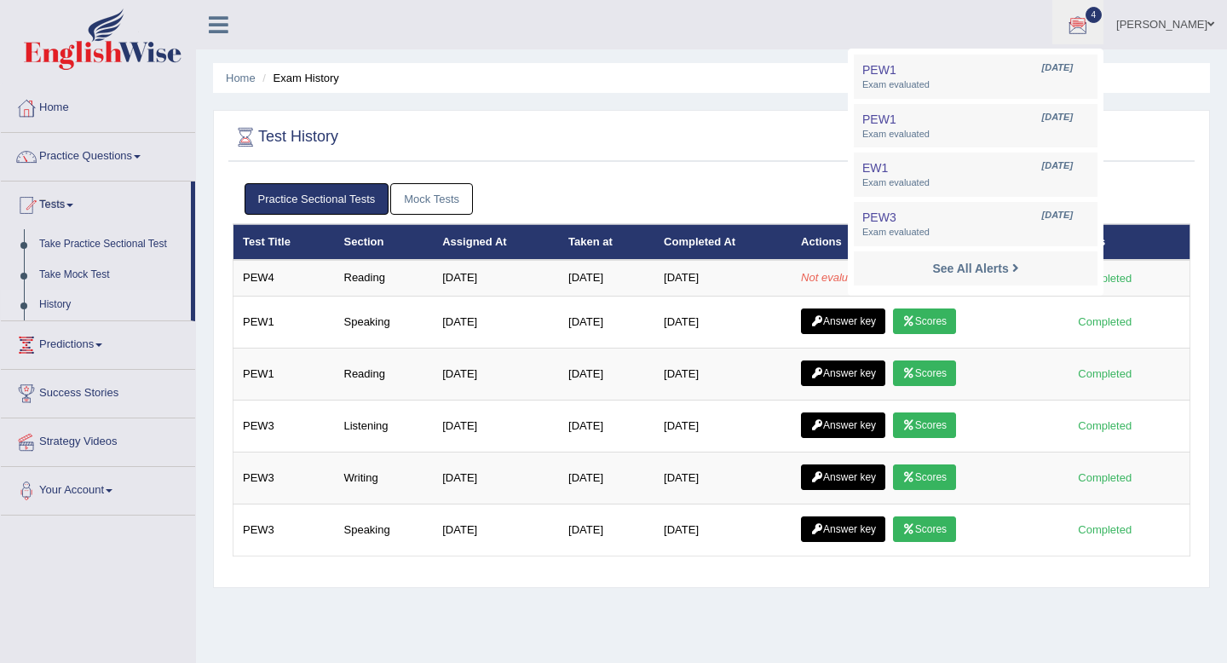
click at [769, 176] on div "Practice Sectional Tests Mock Tests" at bounding box center [712, 199] width 958 height 49
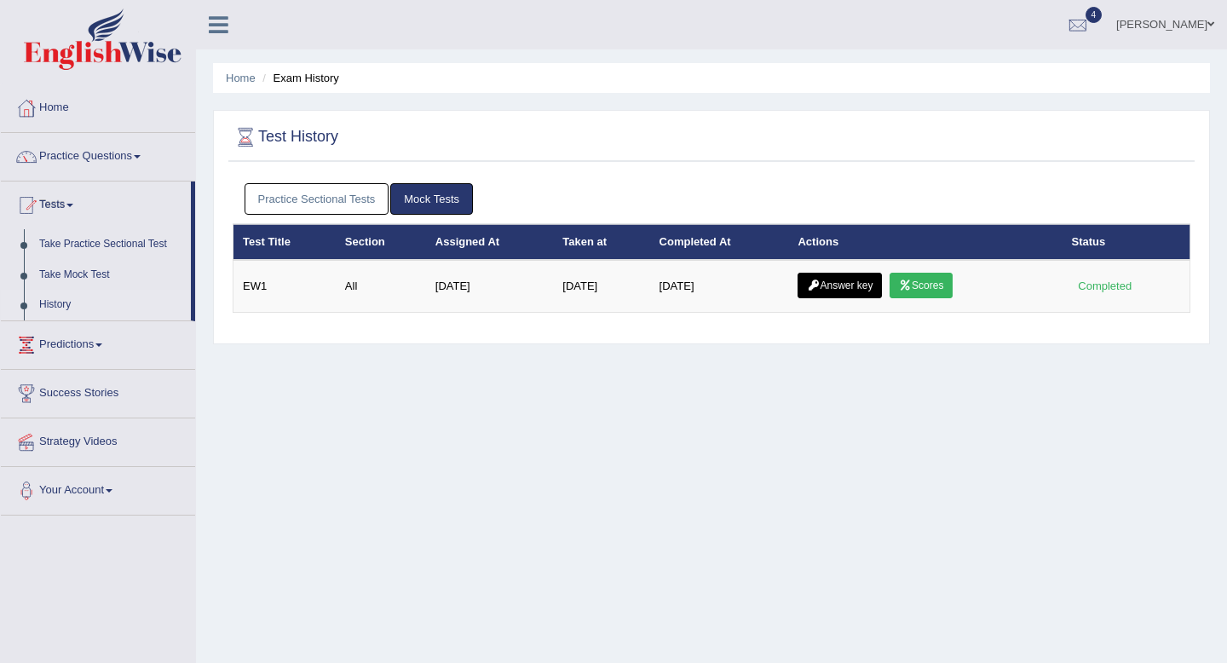
click at [342, 217] on div "Practice Sectional Tests Mock Tests" at bounding box center [712, 199] width 958 height 49
click at [342, 201] on link "Practice Sectional Tests" at bounding box center [317, 199] width 145 height 32
click at [293, 196] on link "Practice Sectional Tests" at bounding box center [317, 199] width 145 height 32
click at [73, 354] on link "Predictions" at bounding box center [98, 342] width 194 height 43
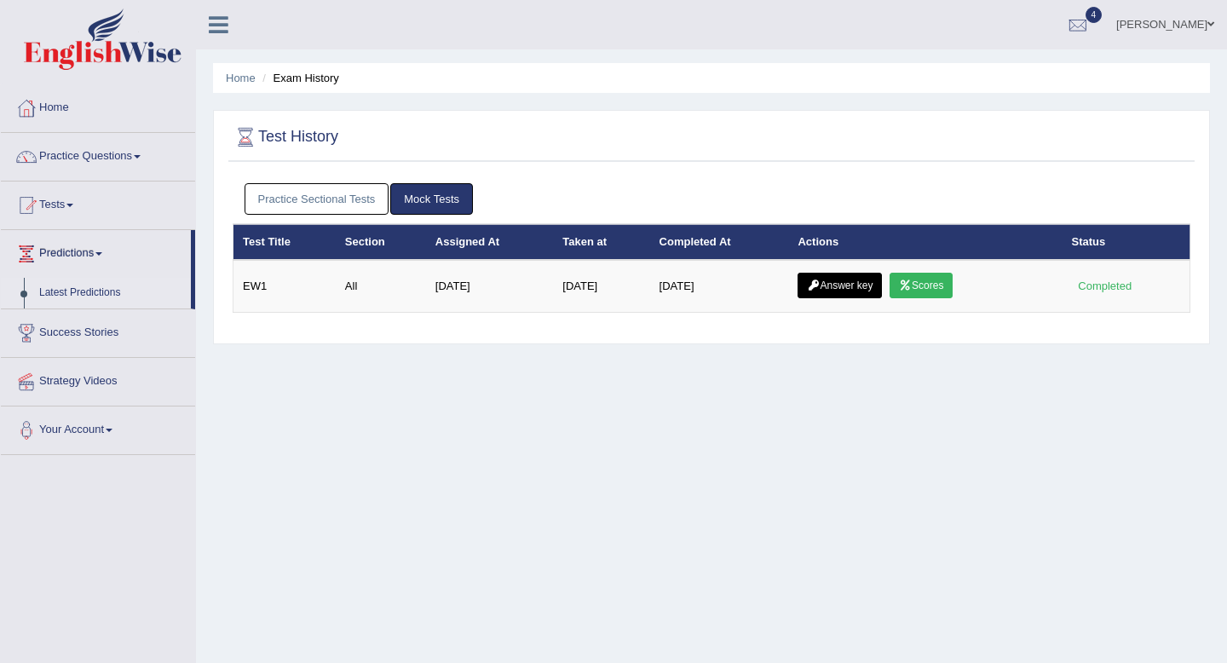
click at [64, 297] on link "Latest Predictions" at bounding box center [111, 293] width 159 height 31
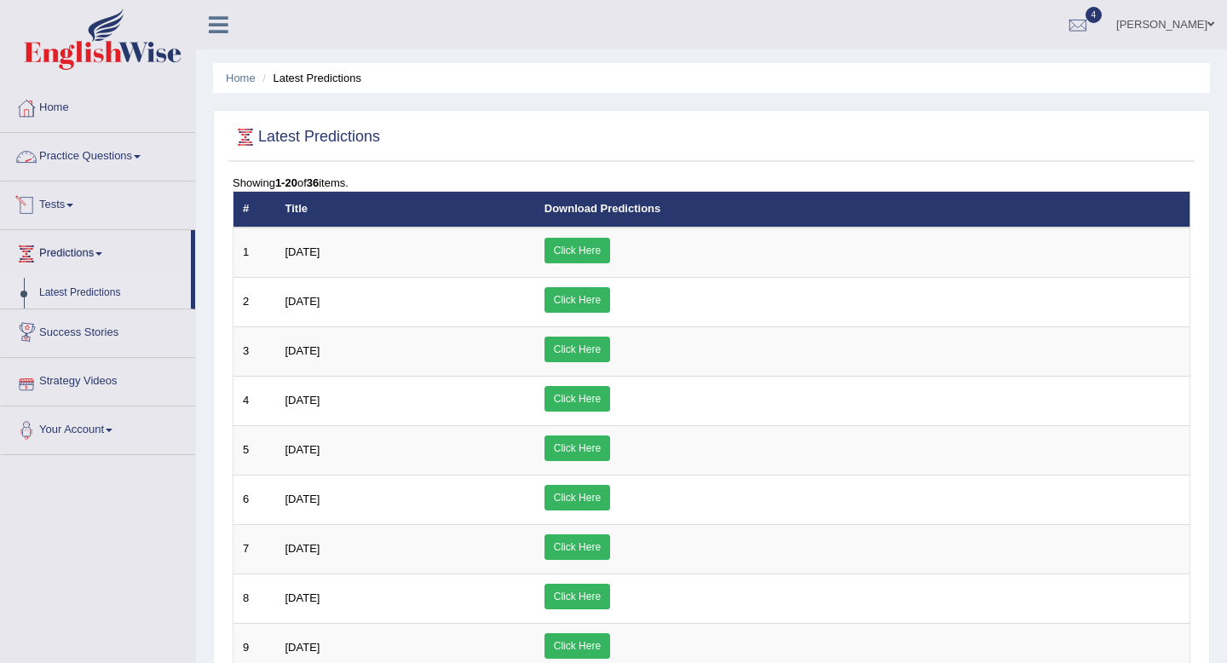
click at [138, 147] on link "Practice Questions" at bounding box center [98, 154] width 194 height 43
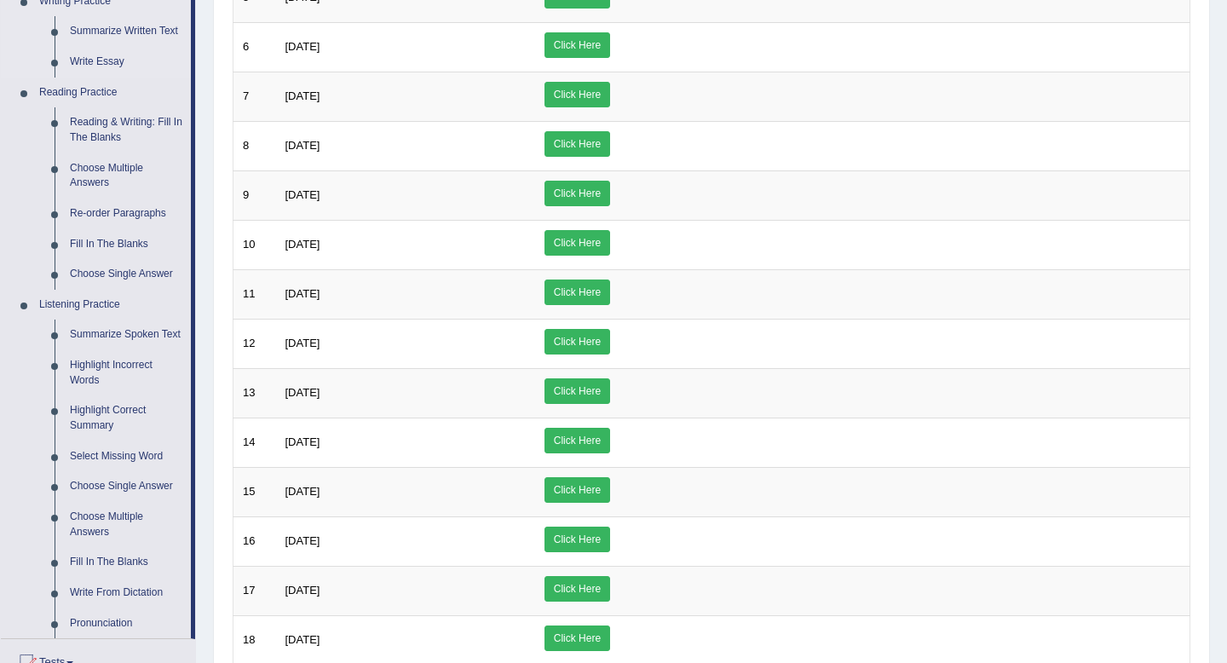
scroll to position [706, 0]
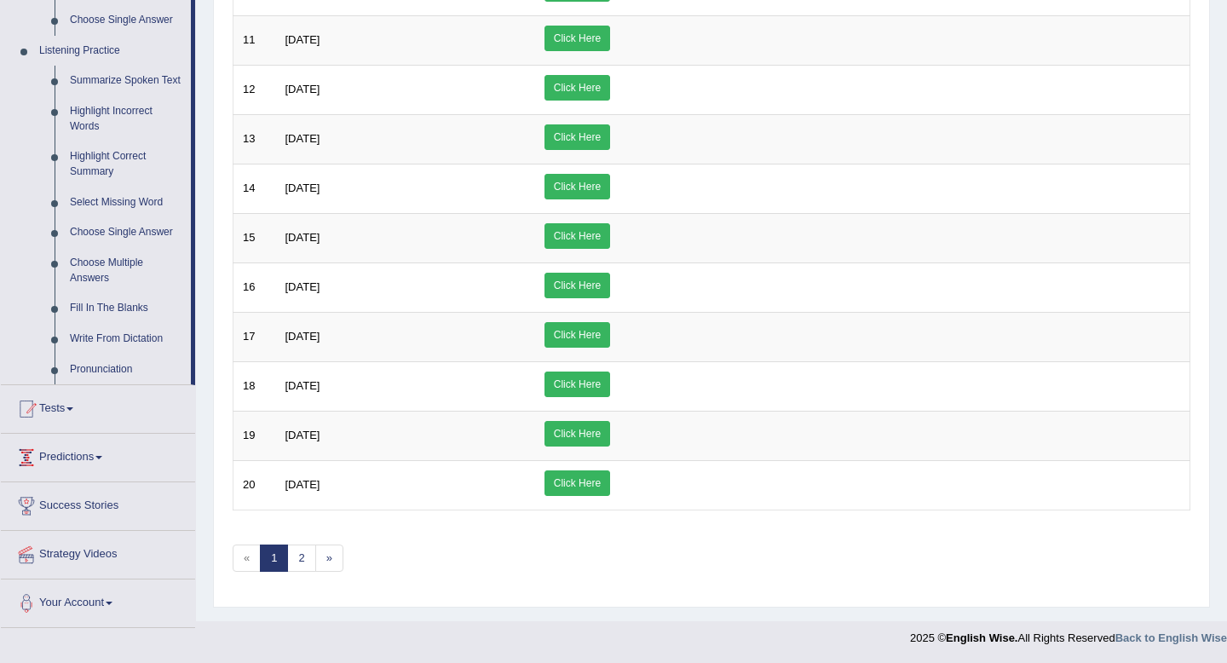
click at [68, 427] on link "Tests" at bounding box center [98, 406] width 194 height 43
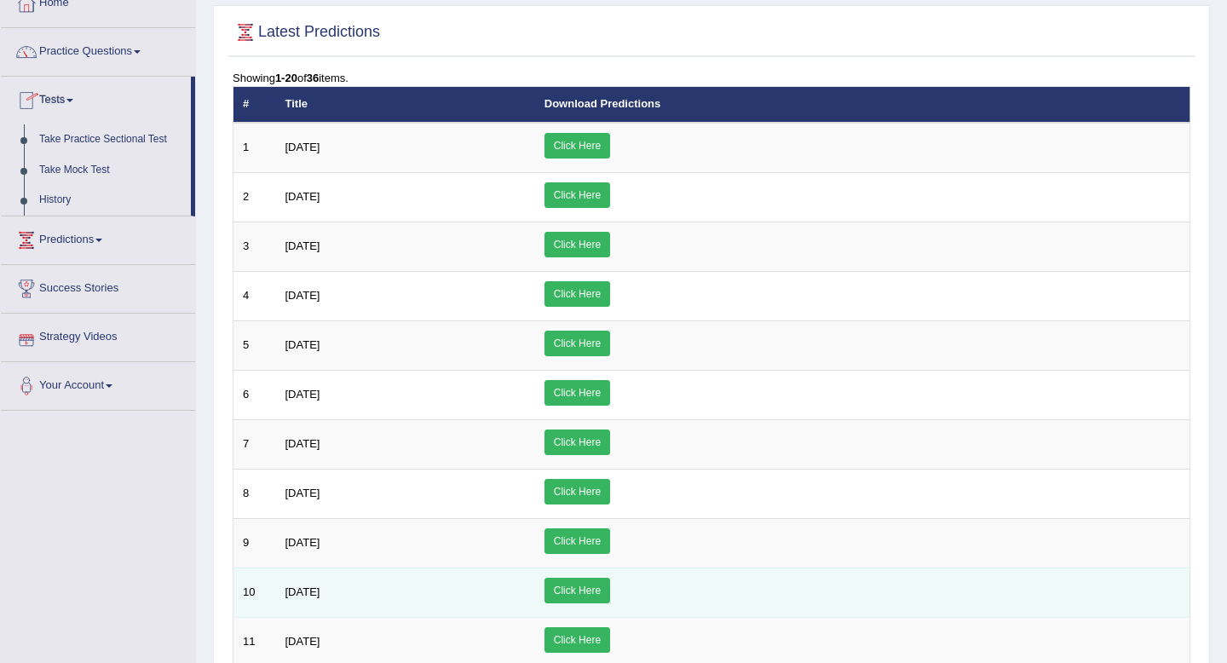
scroll to position [0, 0]
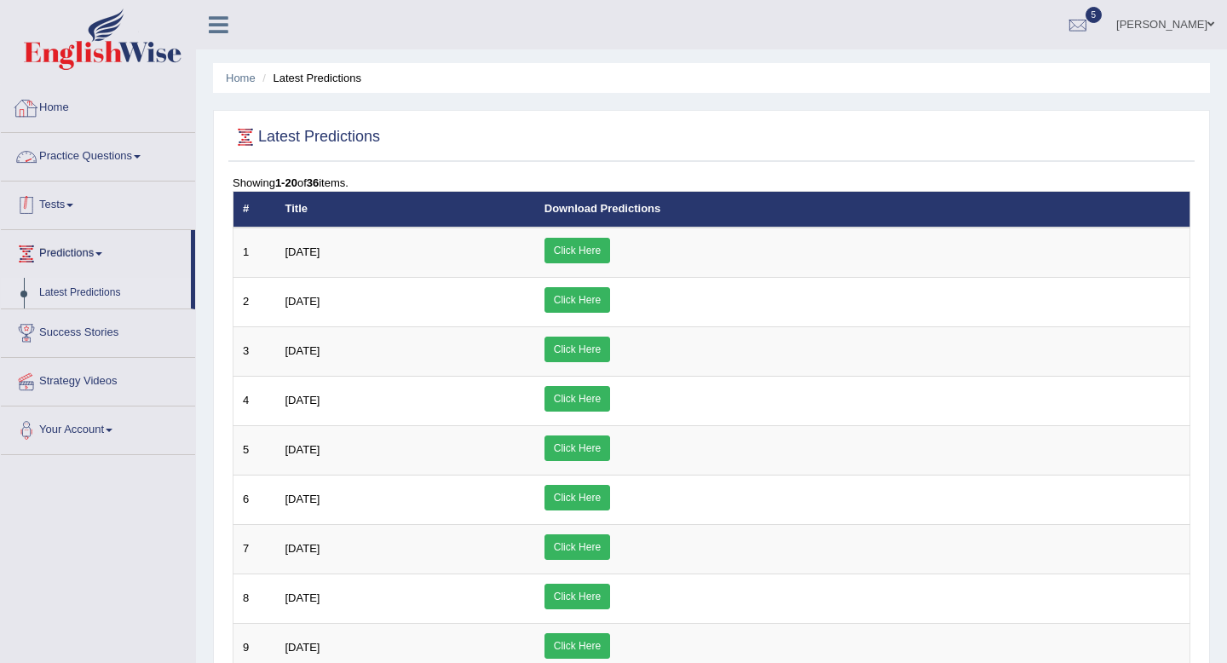
click at [56, 213] on link "Tests" at bounding box center [98, 202] width 194 height 43
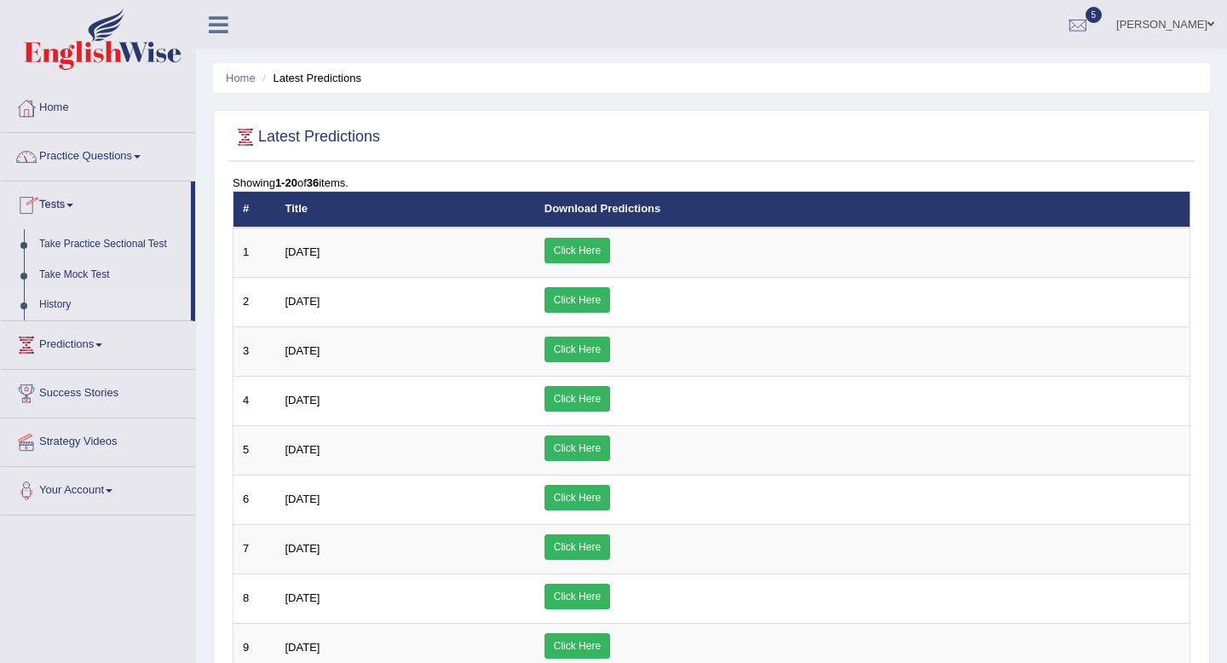
click at [57, 302] on link "History" at bounding box center [111, 305] width 159 height 31
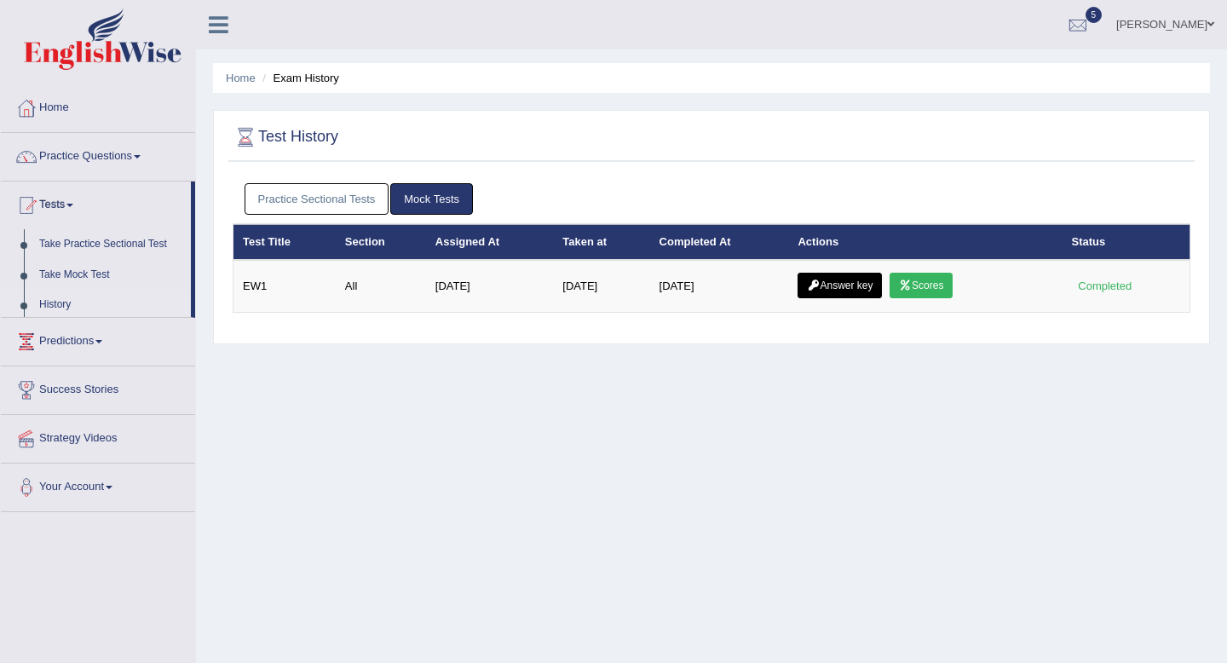
click at [334, 199] on link "Practice Sectional Tests" at bounding box center [317, 199] width 145 height 32
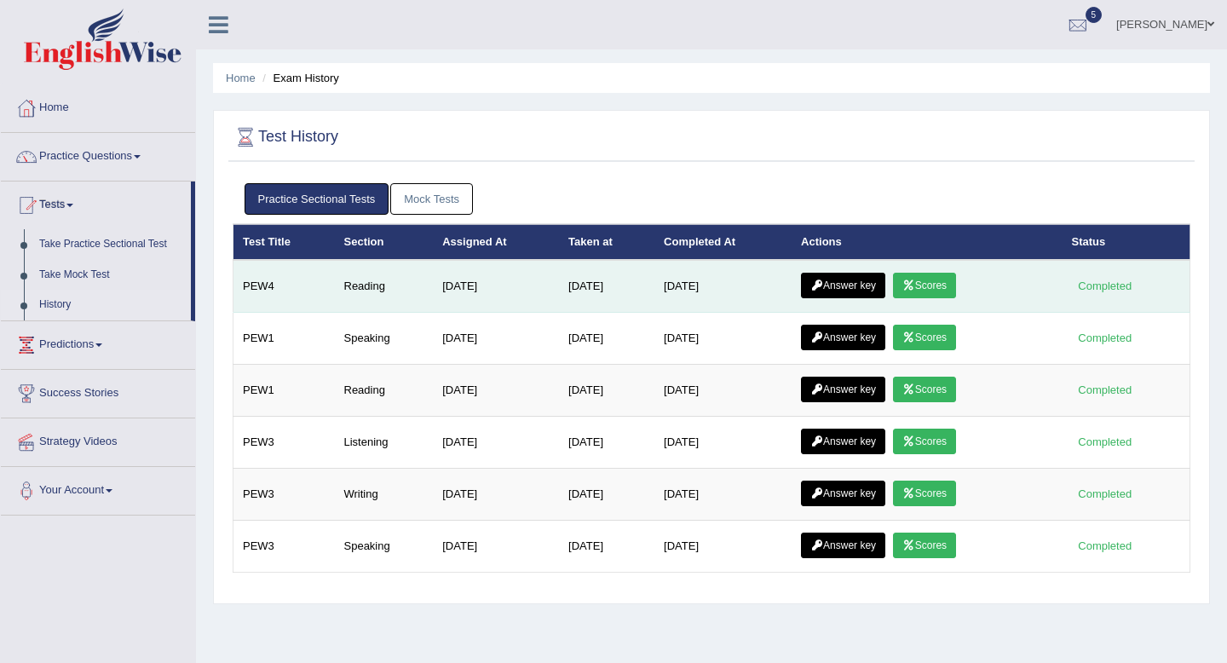
click at [933, 283] on link "Scores" at bounding box center [924, 286] width 63 height 26
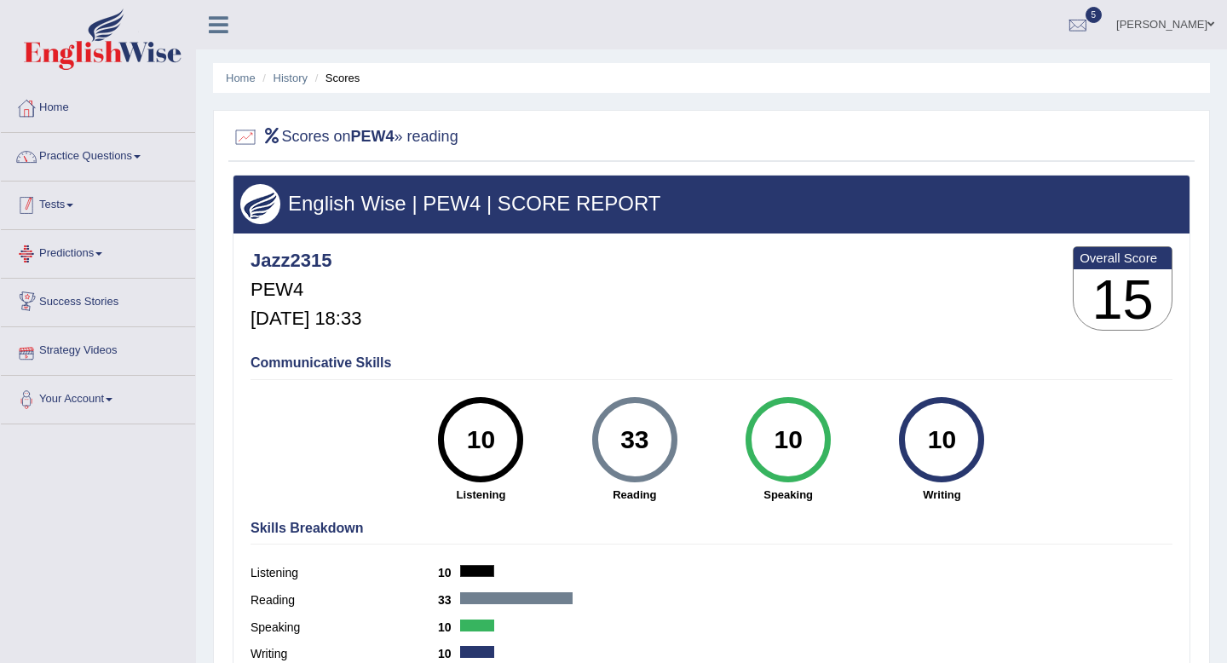
click at [92, 156] on link "Practice Questions" at bounding box center [98, 154] width 194 height 43
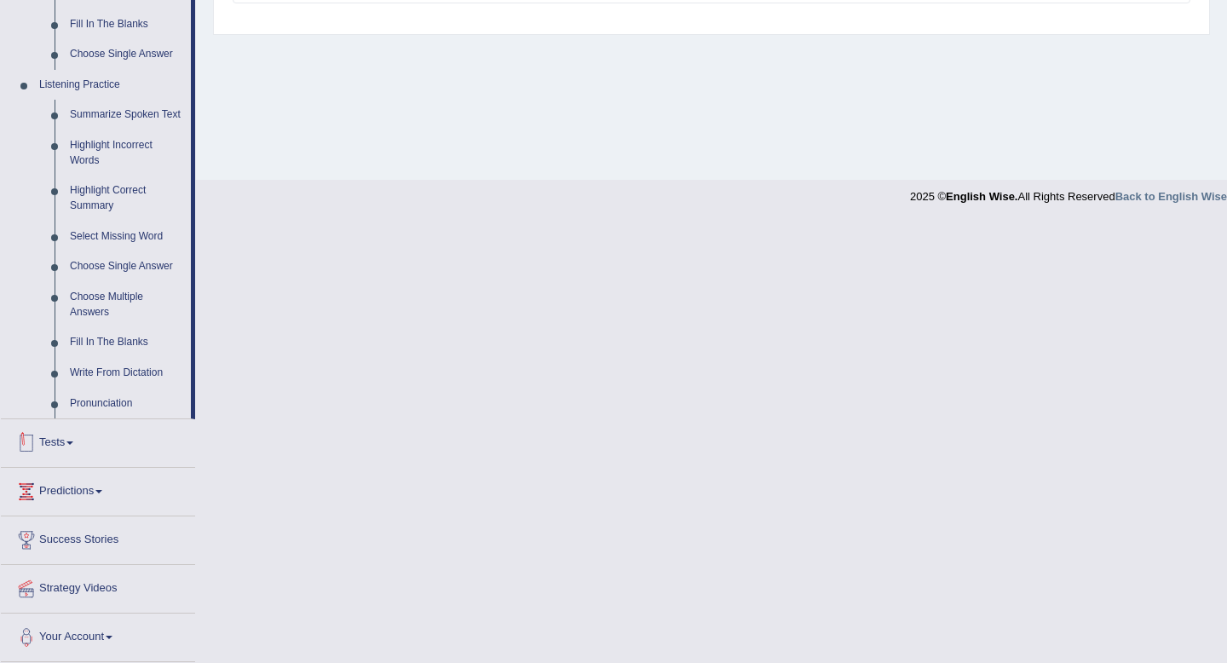
click at [61, 439] on link "Tests" at bounding box center [98, 440] width 194 height 43
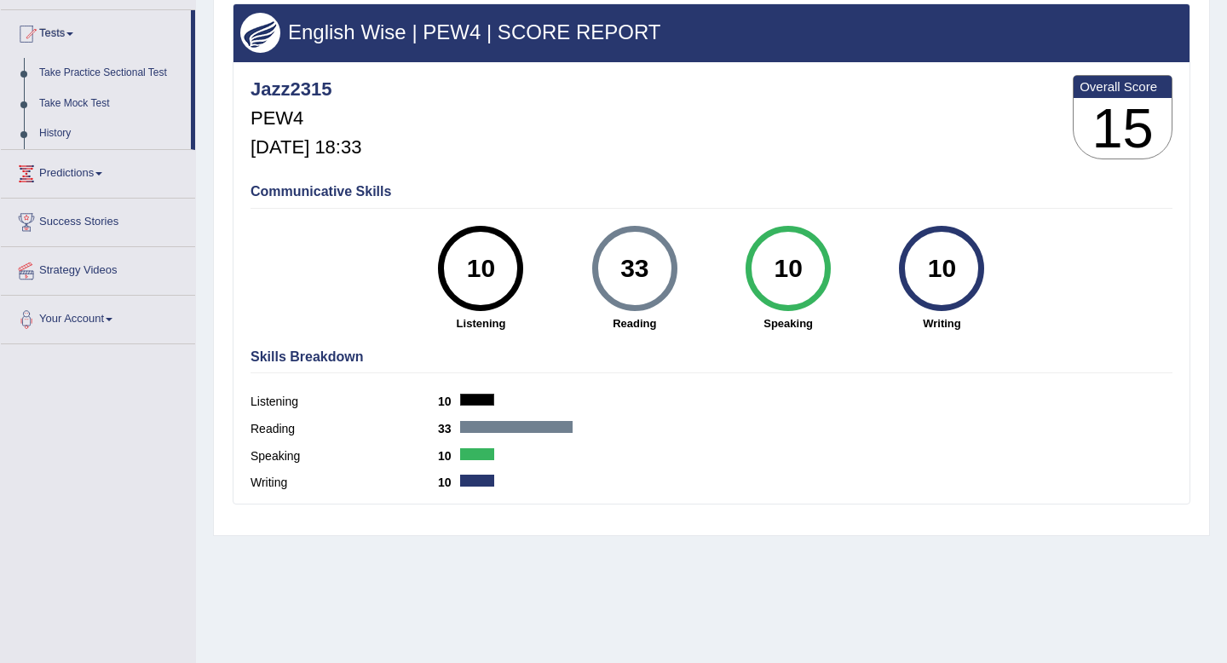
scroll to position [169, 0]
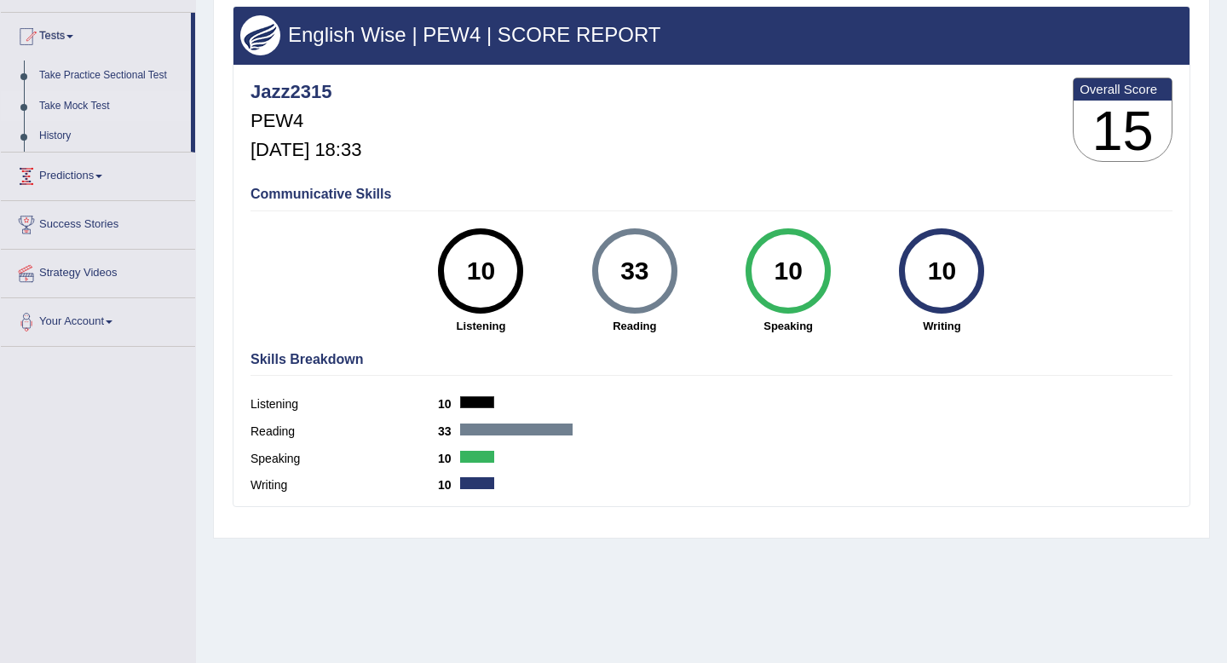
click at [55, 103] on link "Take Mock Test" at bounding box center [111, 106] width 159 height 31
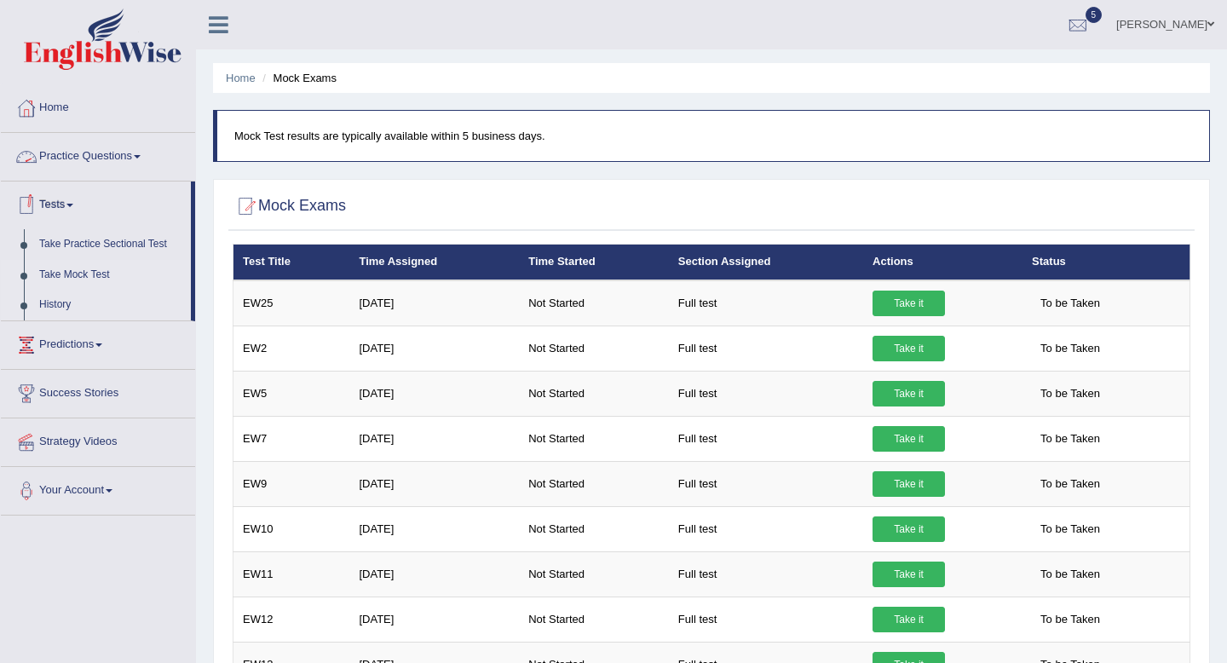
click at [59, 319] on link "History" at bounding box center [111, 305] width 159 height 31
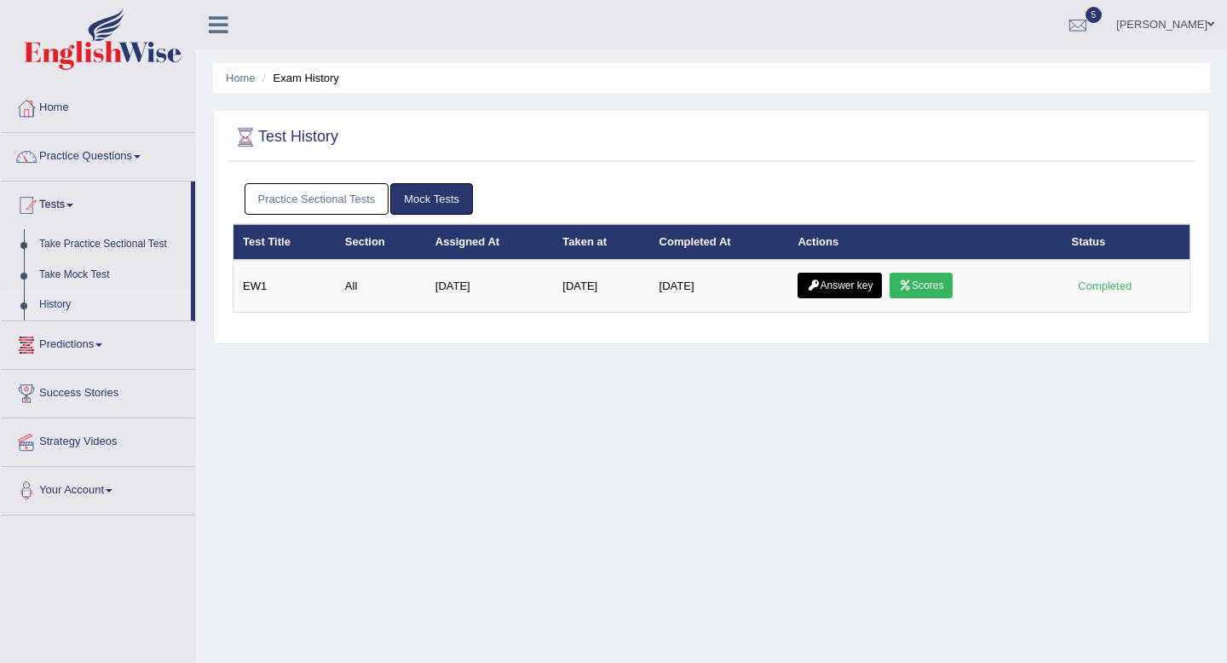
click at [51, 303] on link "History" at bounding box center [111, 305] width 159 height 31
click at [59, 305] on link "History" at bounding box center [111, 305] width 159 height 31
click at [311, 190] on link "Practice Sectional Tests" at bounding box center [317, 199] width 145 height 32
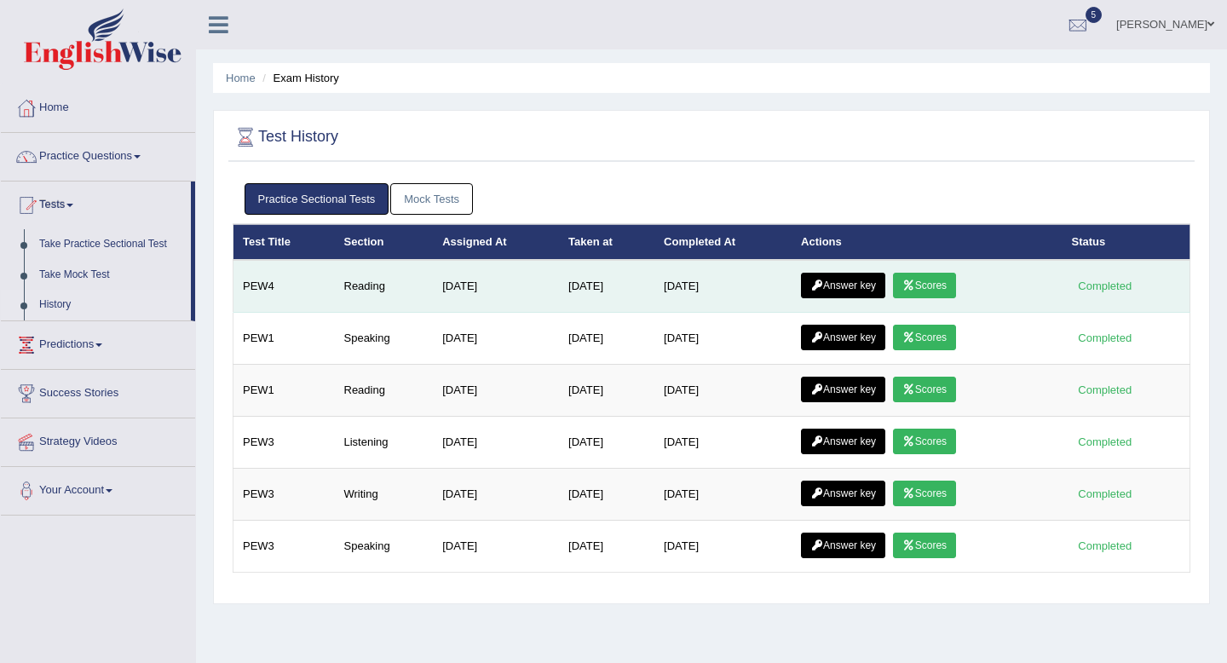
click at [855, 281] on link "Answer key" at bounding box center [843, 286] width 84 height 26
